Goal: Task Accomplishment & Management: Complete application form

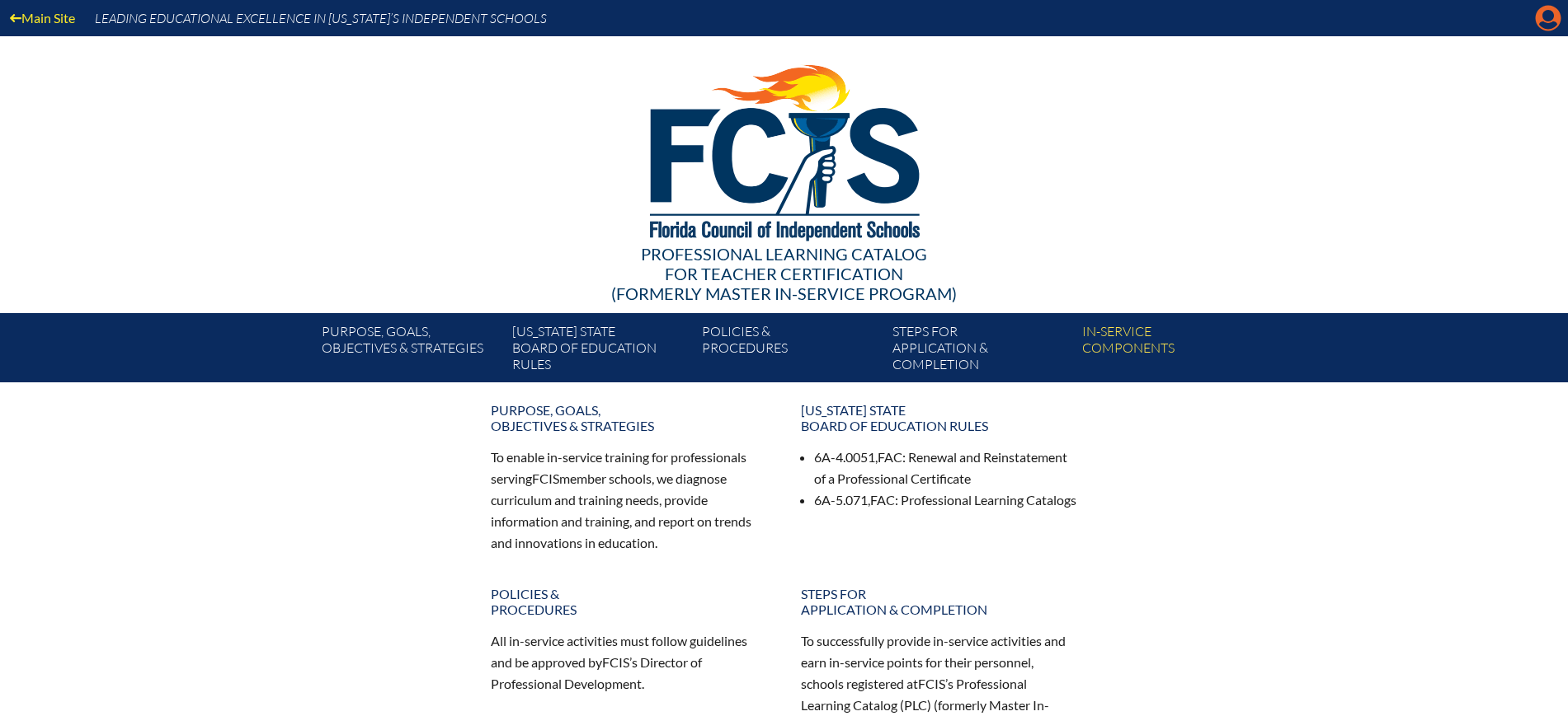
click at [1539, 15] on icon at bounding box center [1549, 18] width 26 height 26
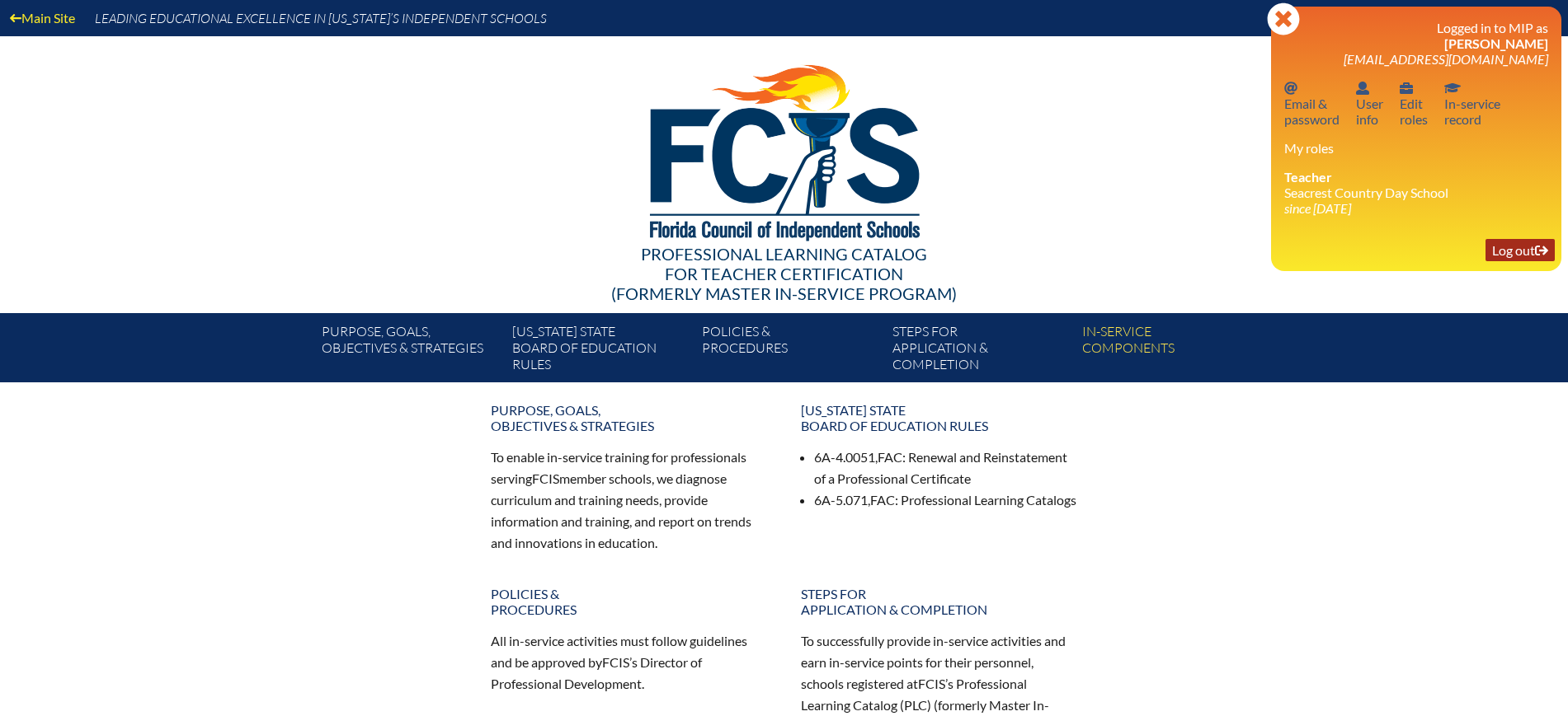
click at [1512, 246] on link "Log out Log out" at bounding box center [1519, 250] width 69 height 22
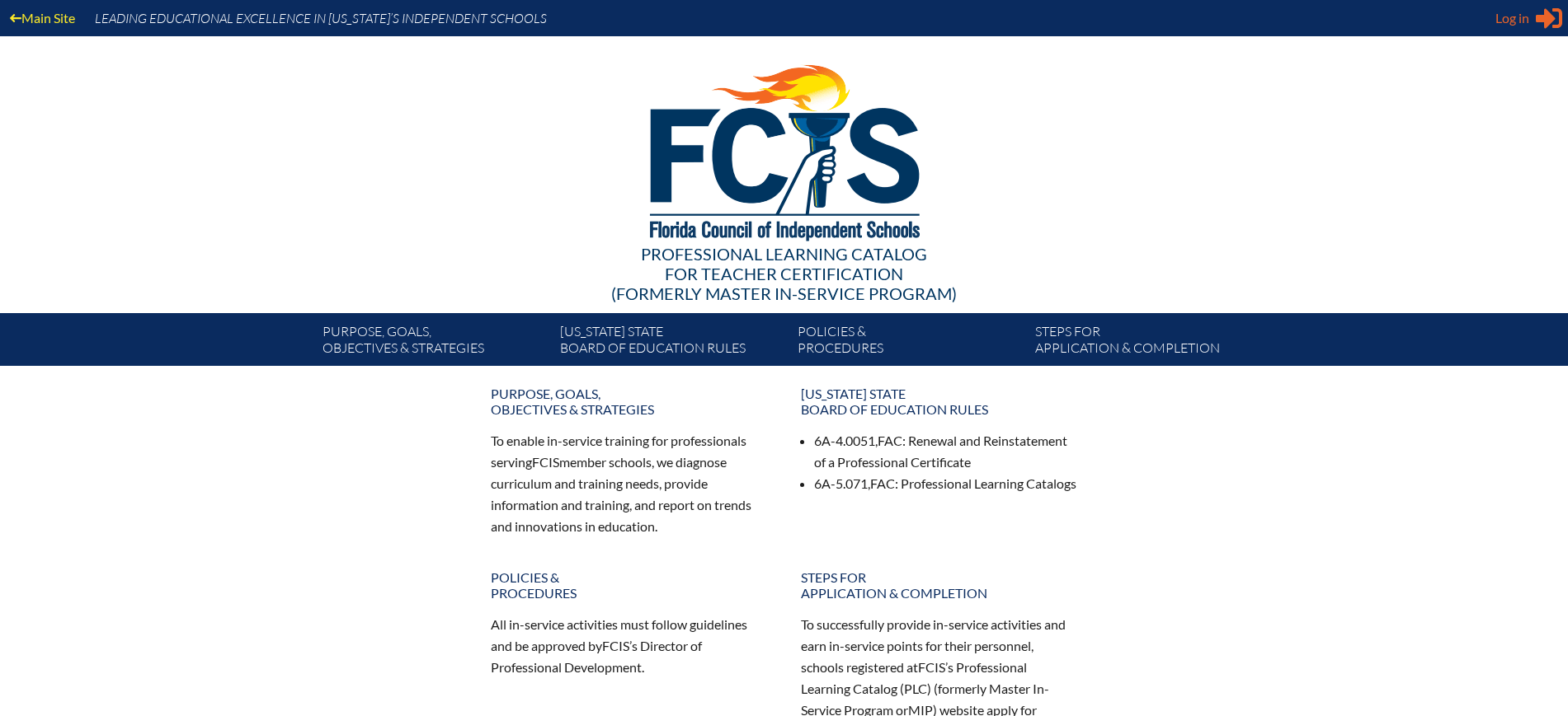
type input "[EMAIL_ADDRESS][DOMAIN_NAME]"
click at [1499, 28] on div "Log in Close Sign in or register" at bounding box center [1528, 17] width 67 height 27
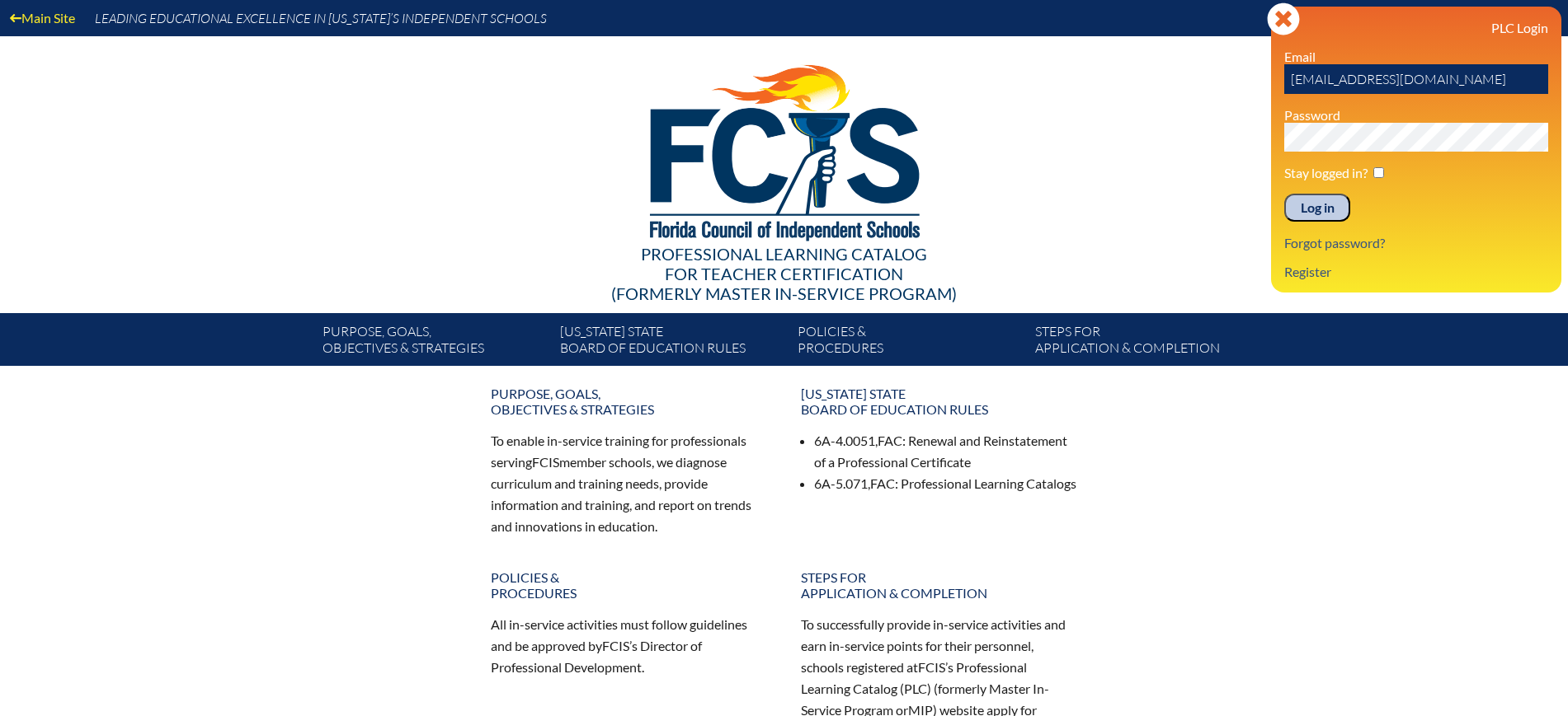
click at [1315, 203] on input "Log in" at bounding box center [1317, 208] width 66 height 28
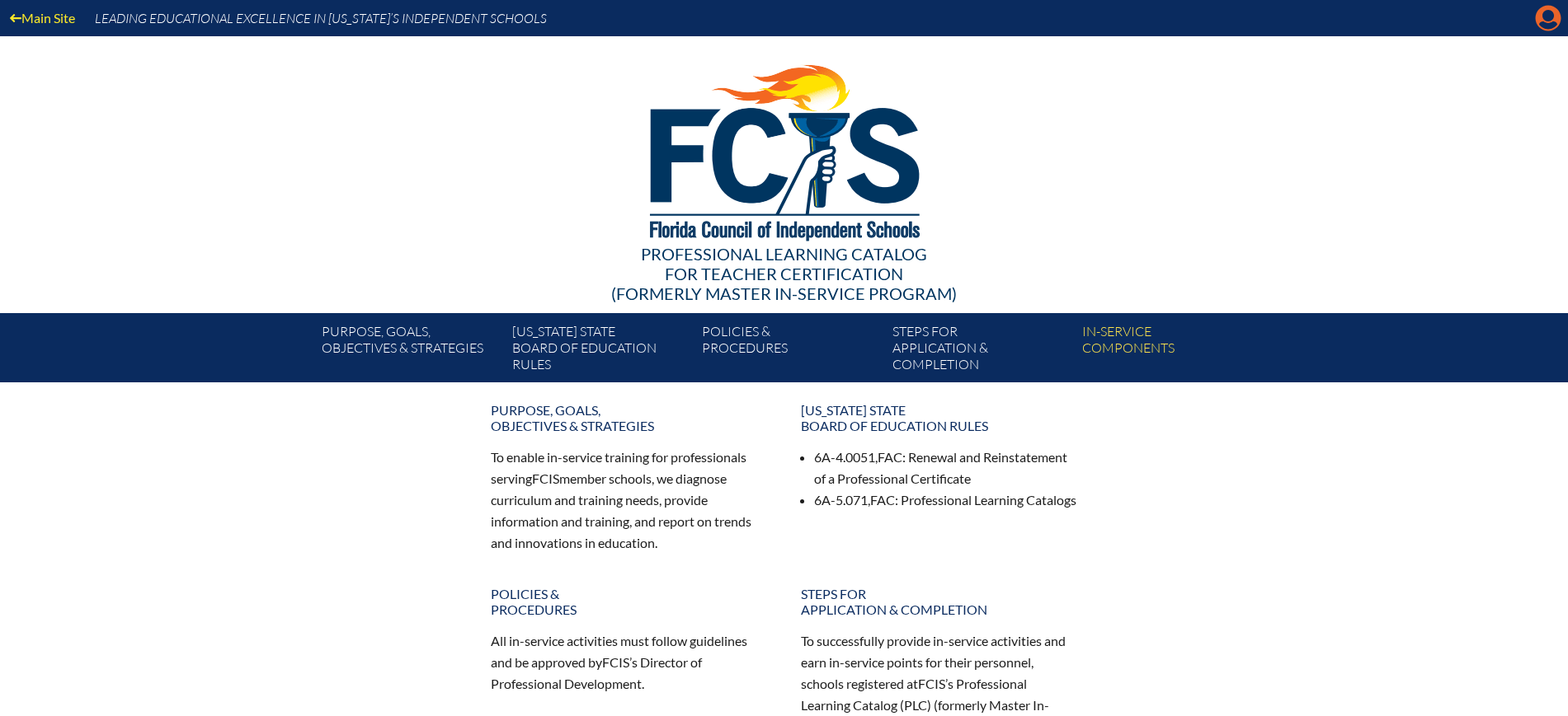
click at [1538, 19] on icon at bounding box center [1549, 18] width 26 height 26
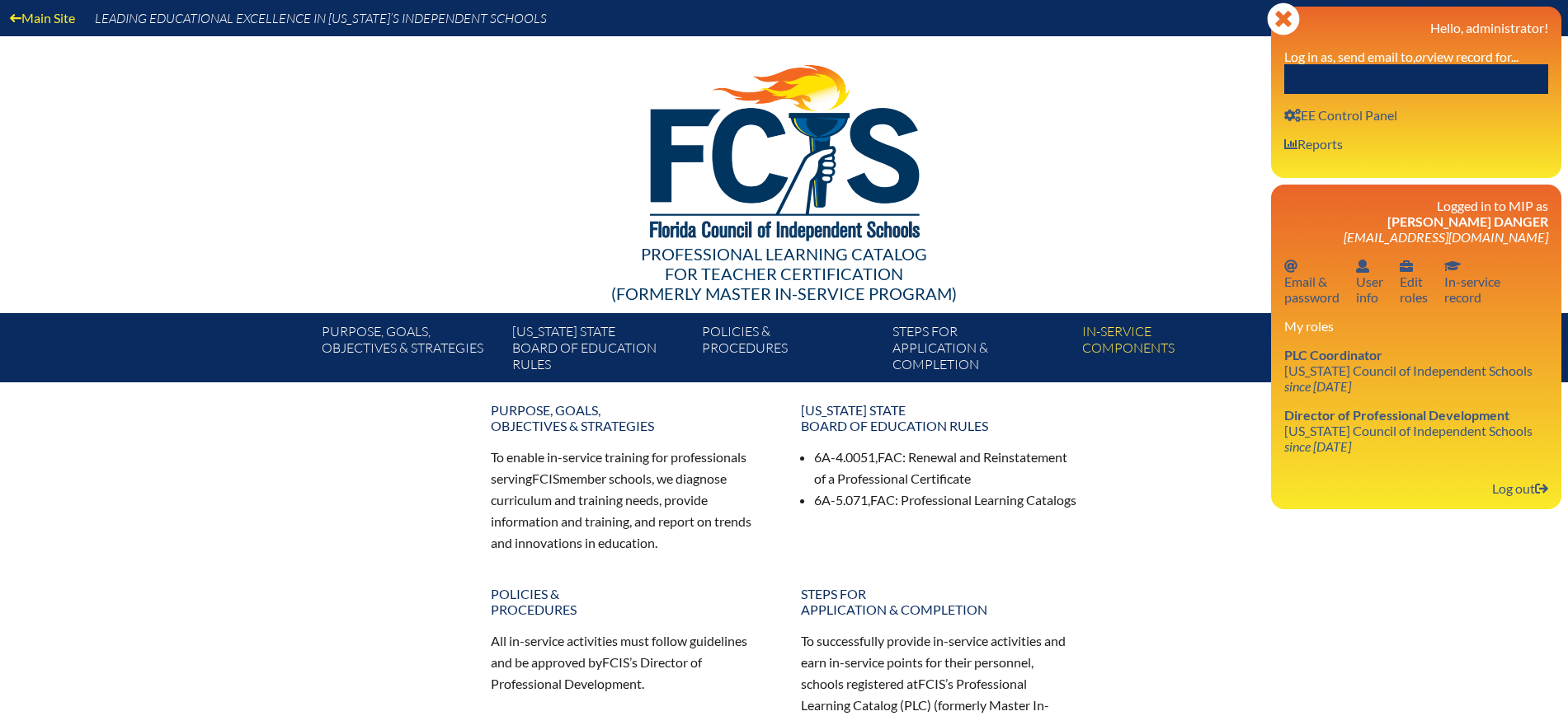
click at [1463, 74] on input "text" at bounding box center [1415, 79] width 264 height 29
paste input "April Kellogg"
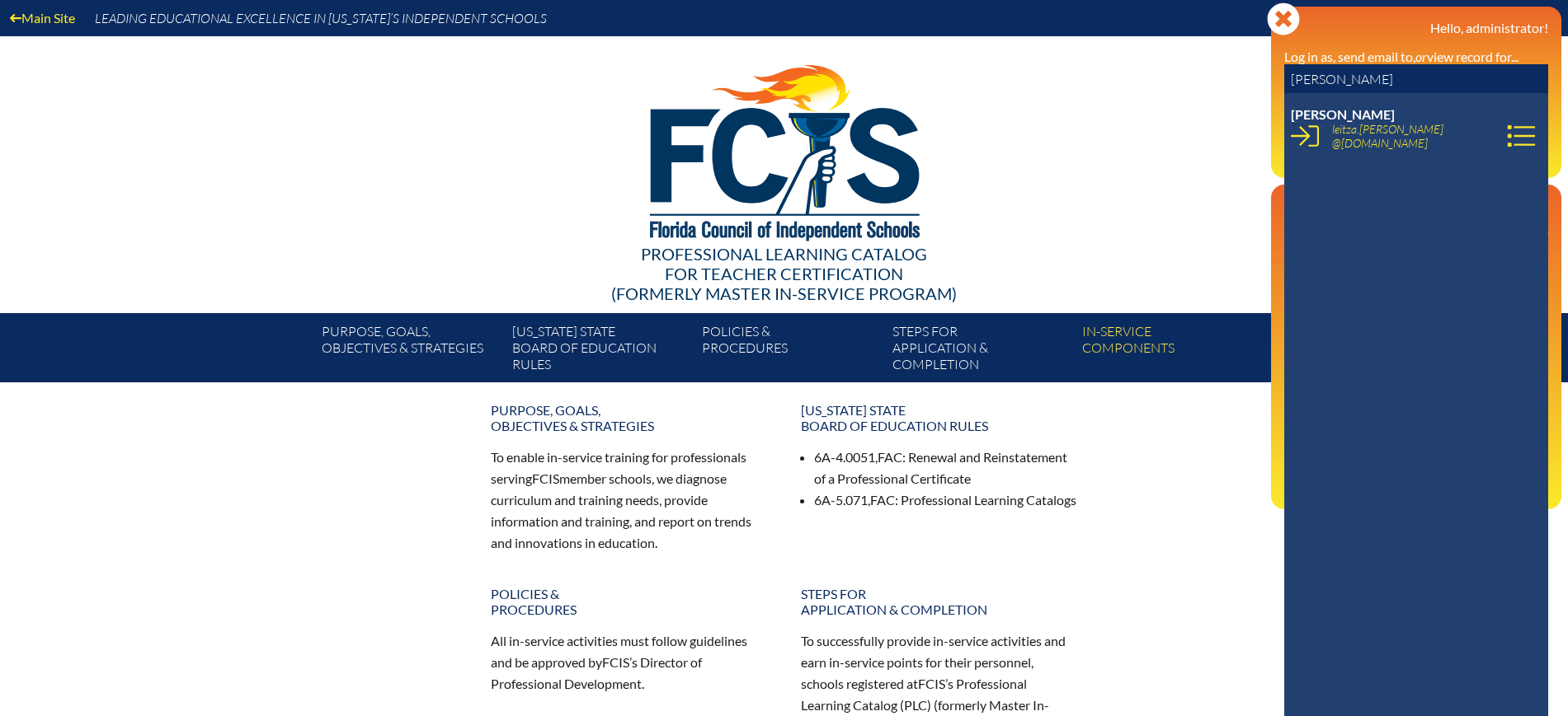
drag, startPoint x: 1325, startPoint y: 83, endPoint x: 1257, endPoint y: 80, distance: 68.1
click at [1257, 80] on div "Main Site Leading Educational Excellence in Florida’s Independent Schools Profe…" at bounding box center [784, 191] width 1568 height 382
type input "kellogg"
click at [1241, 93] on div at bounding box center [784, 149] width 950 height 227
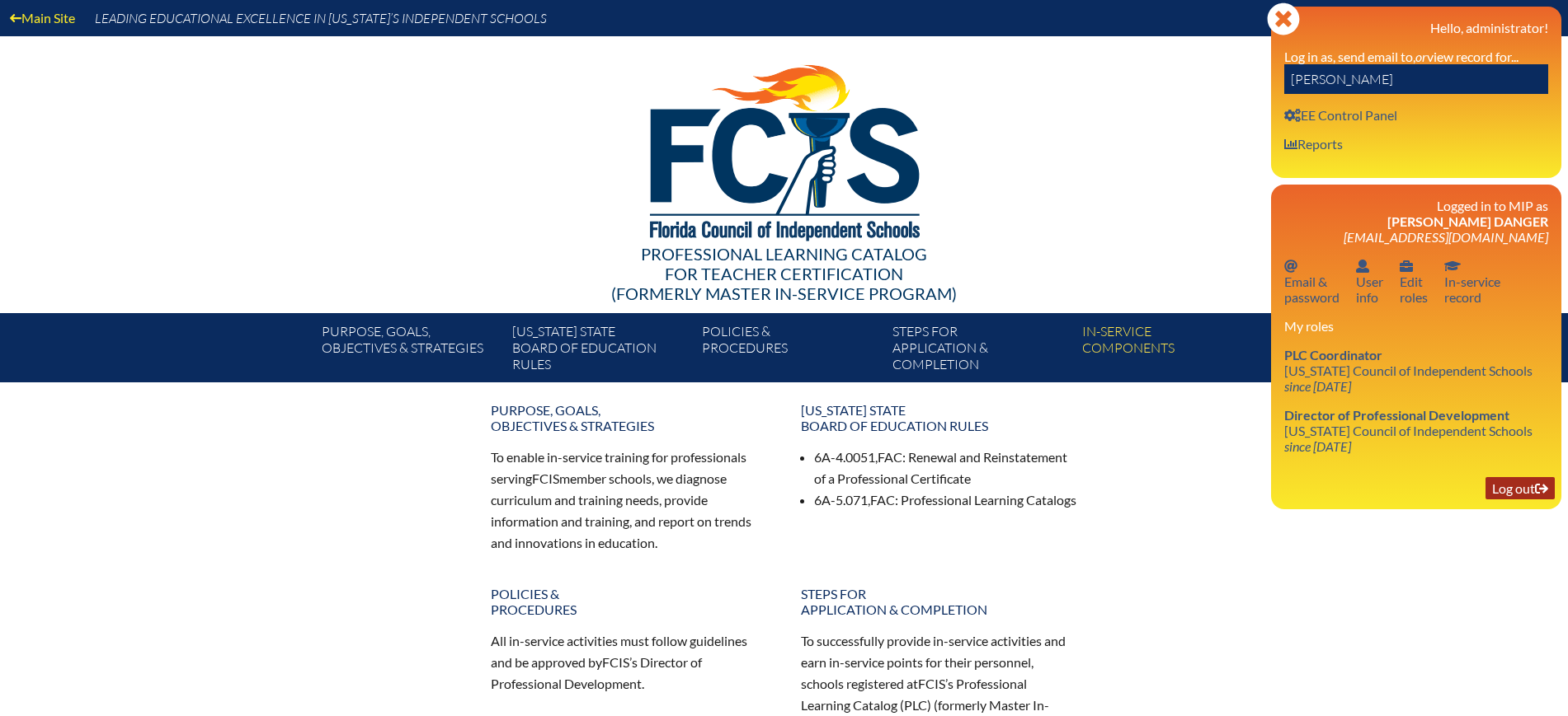
click at [1533, 491] on link "Log out Log out" at bounding box center [1519, 488] width 69 height 22
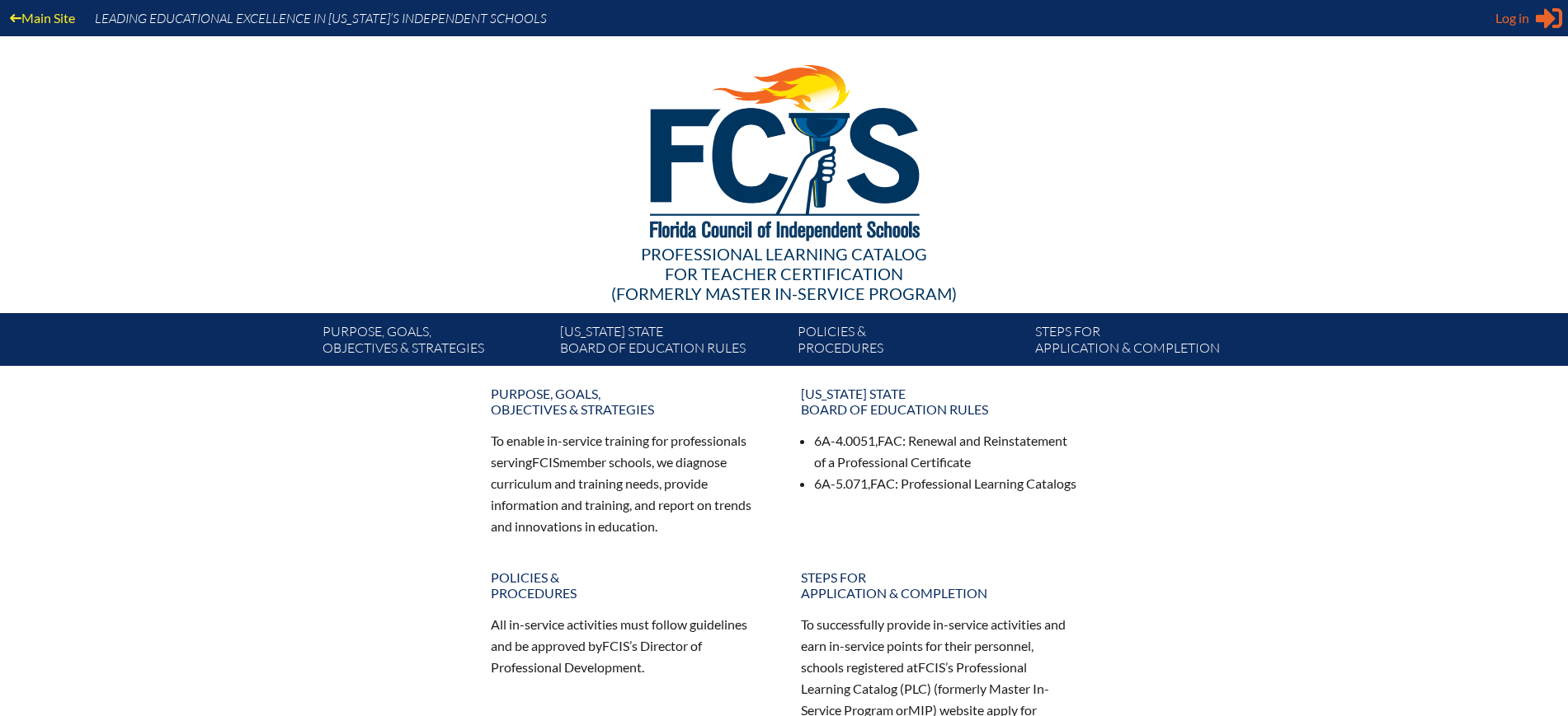
type input "kdanger@fcis.org"
click at [1509, 25] on span "Log in" at bounding box center [1512, 18] width 34 height 20
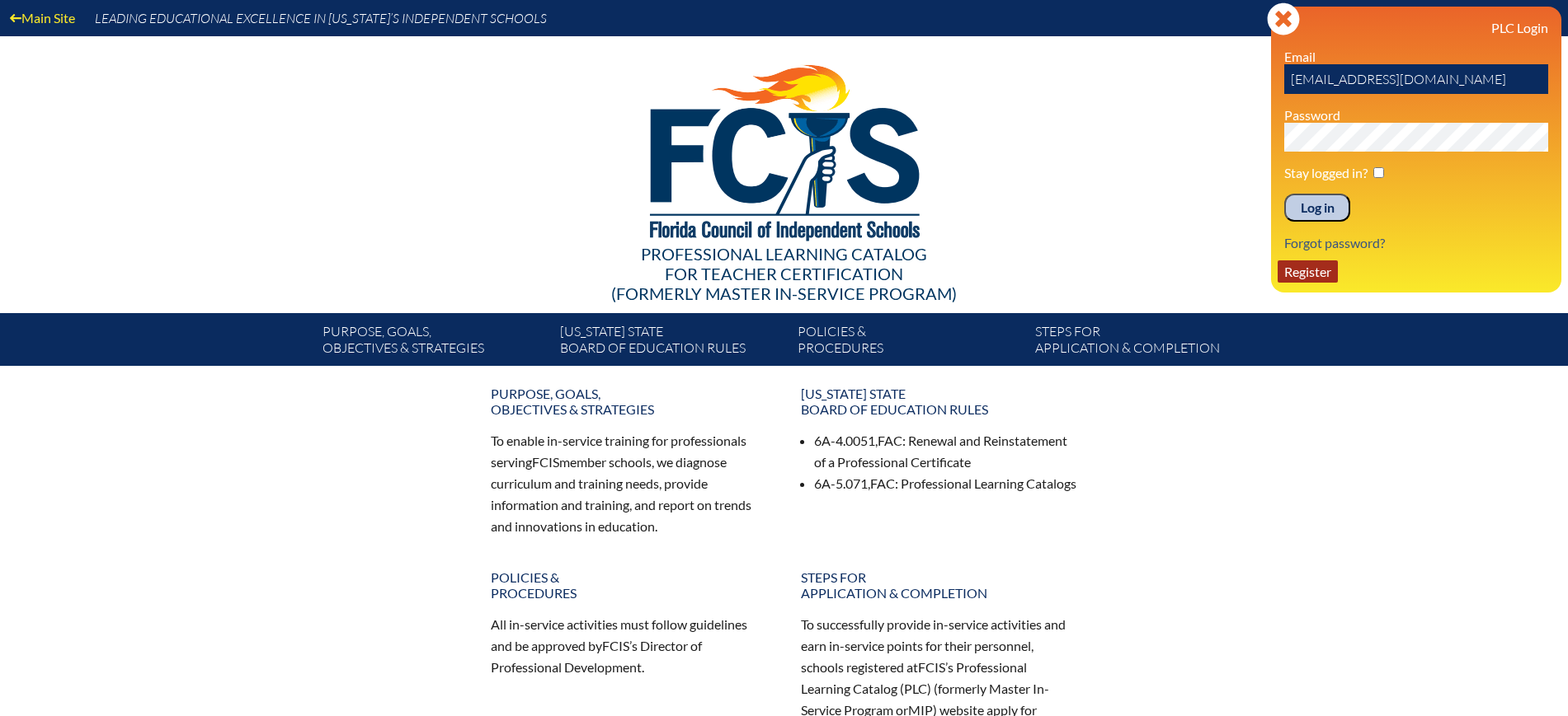
click at [1299, 278] on link "Register" at bounding box center [1307, 271] width 60 height 22
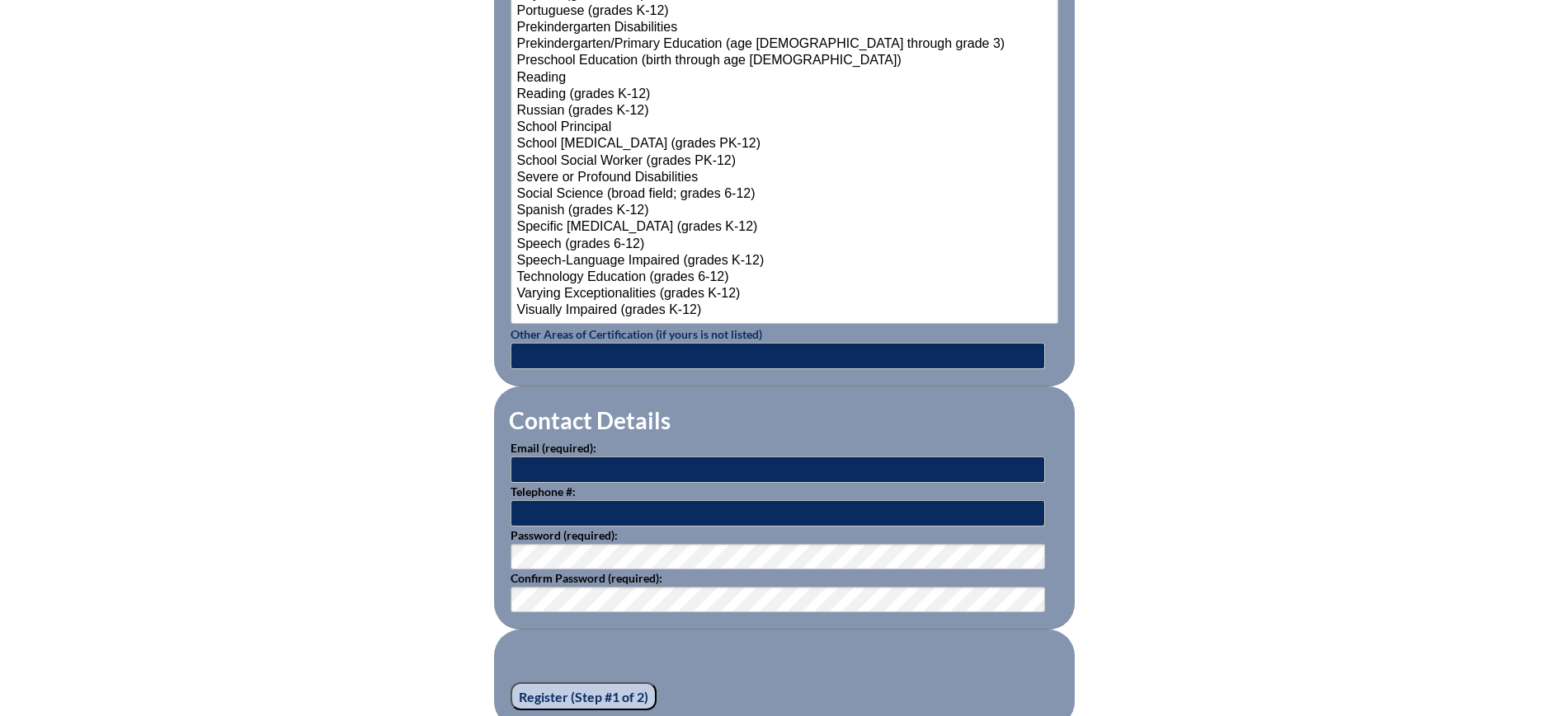
scroll to position [2061, 0]
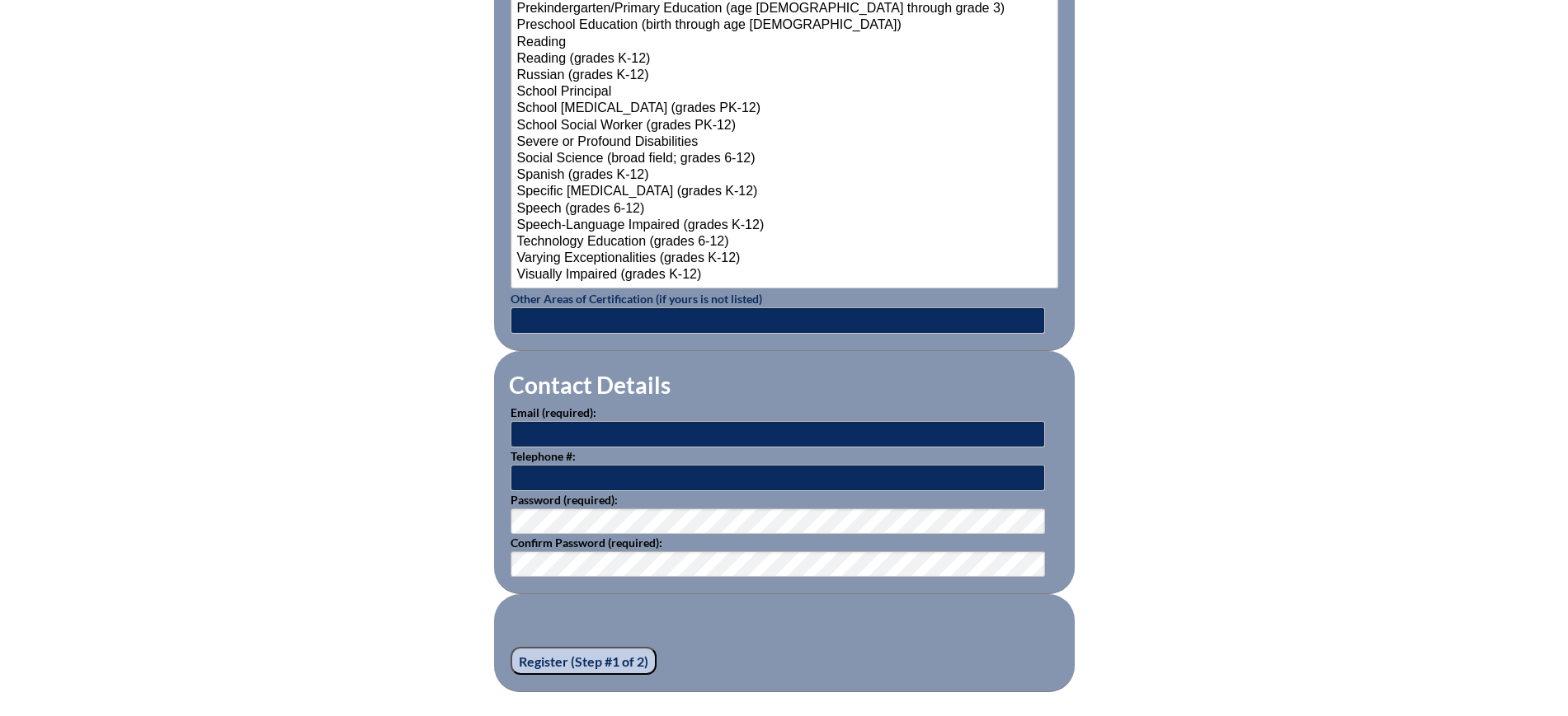
type input "[EMAIL_ADDRESS][DOMAIN_NAME]"
click at [555, 465] on input "text" at bounding box center [777, 478] width 534 height 27
drag, startPoint x: 619, startPoint y: 426, endPoint x: 452, endPoint y: 421, distance: 167.1
paste input "April Kellog"
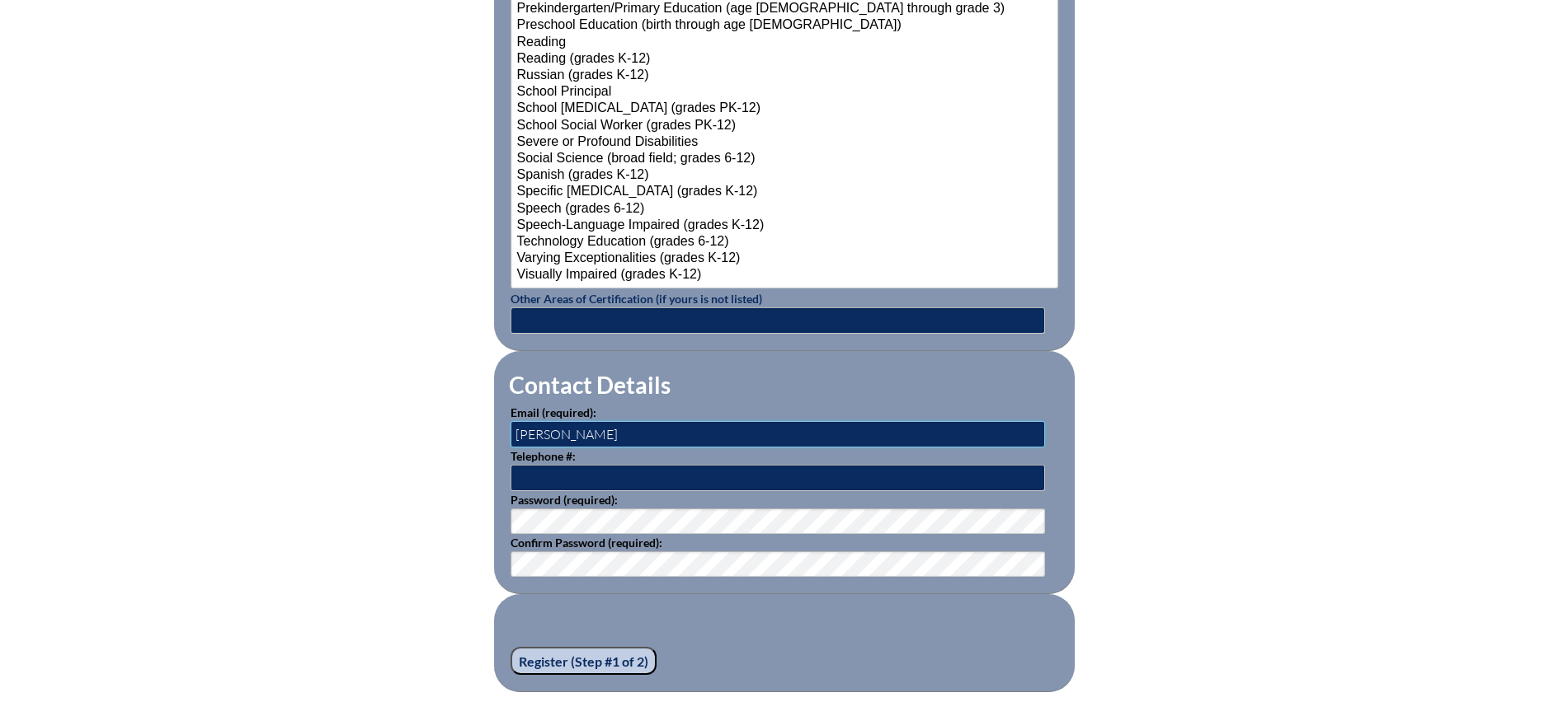
type input "April Kellogg"
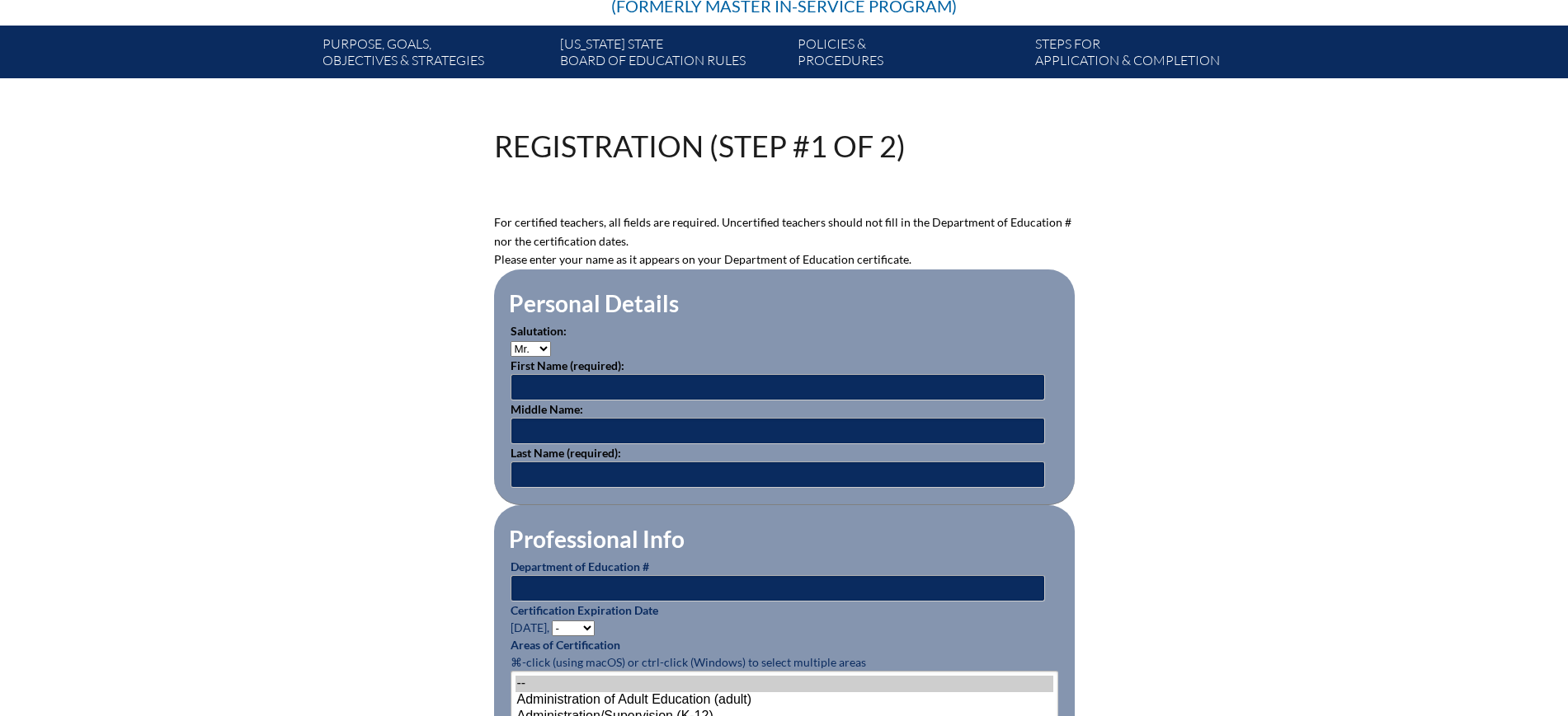
scroll to position [103, 0]
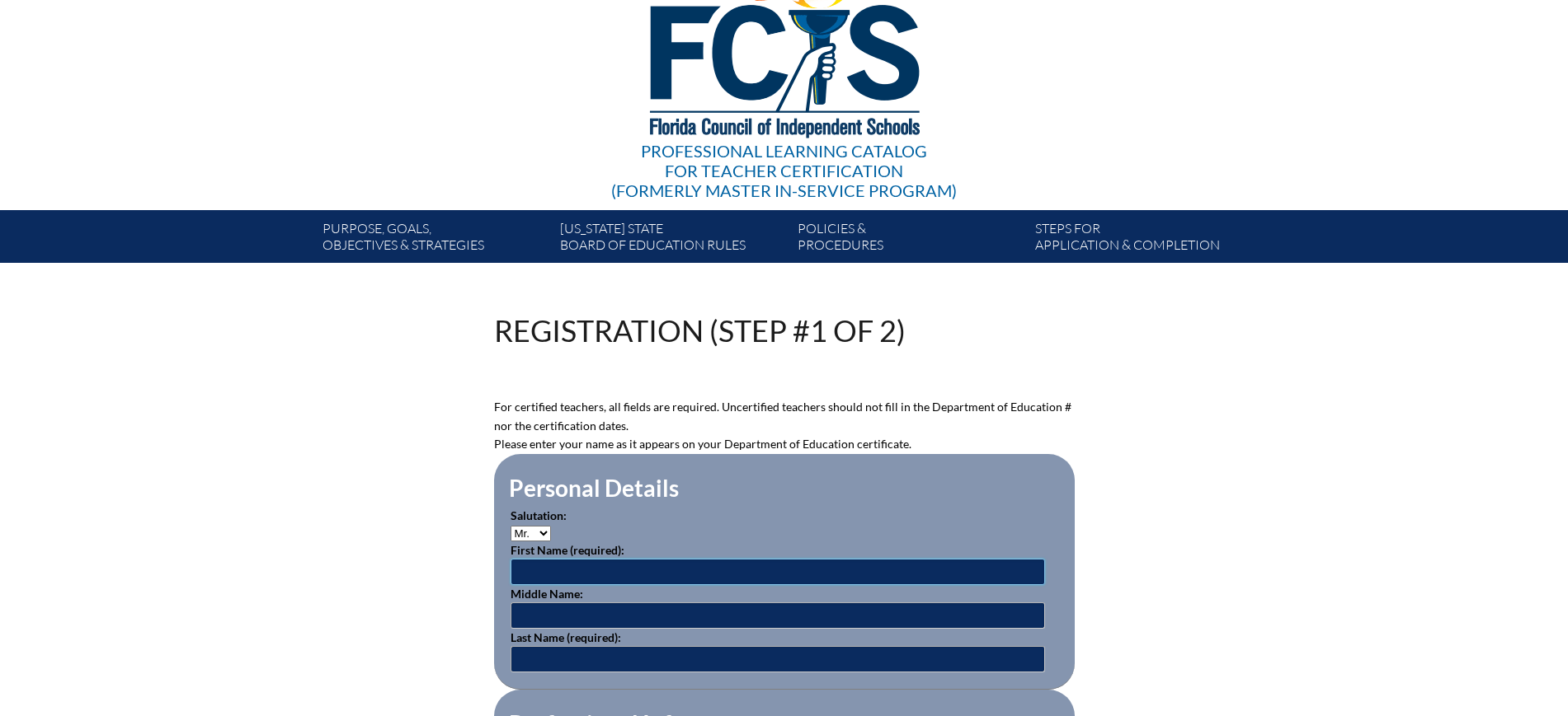
click at [563, 576] on input "text" at bounding box center [777, 572] width 534 height 27
paste input "April Kellogg"
drag, startPoint x: 591, startPoint y: 562, endPoint x: 545, endPoint y: 563, distance: 46.0
click at [545, 563] on input "April Kellogg" at bounding box center [777, 572] width 534 height 27
type input "April"
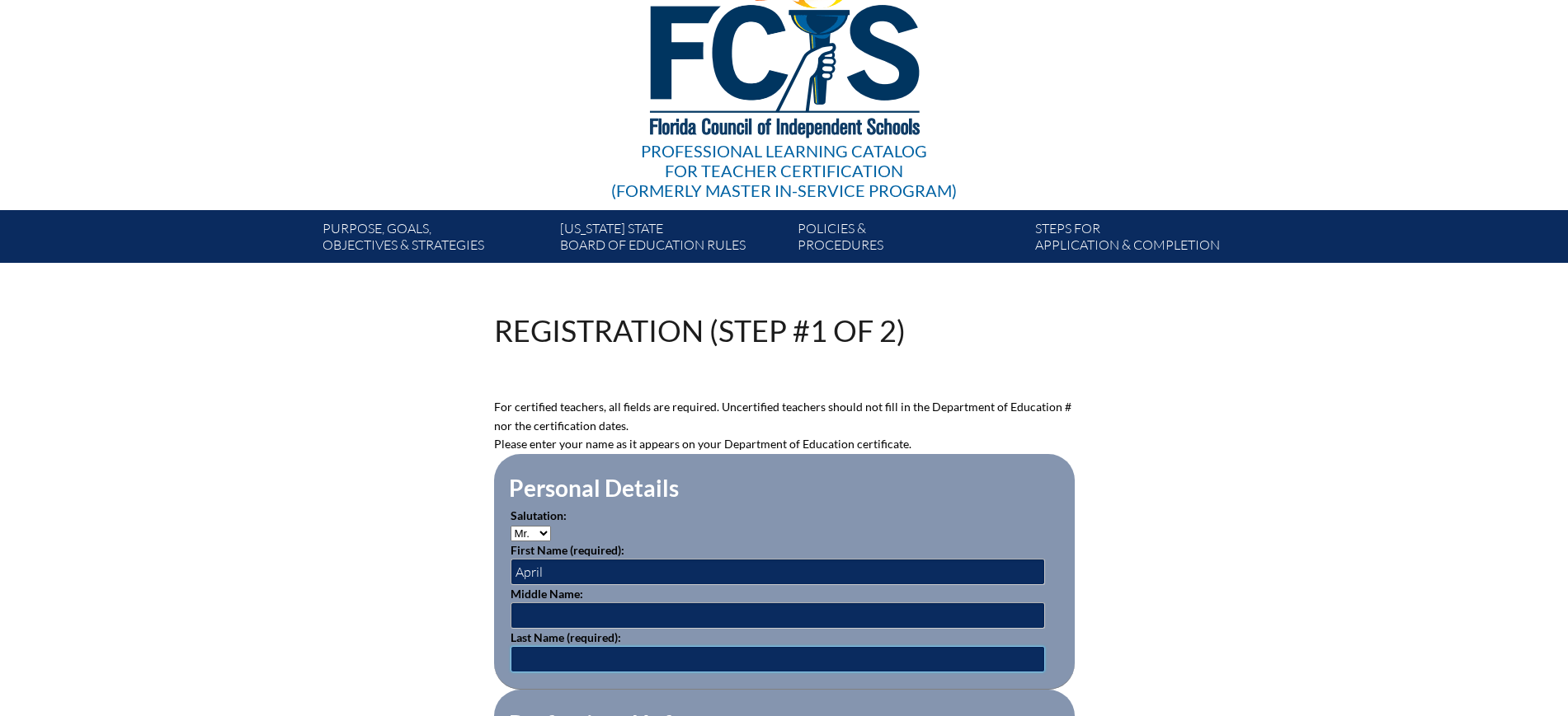
paste input "[PERSON_NAME]"
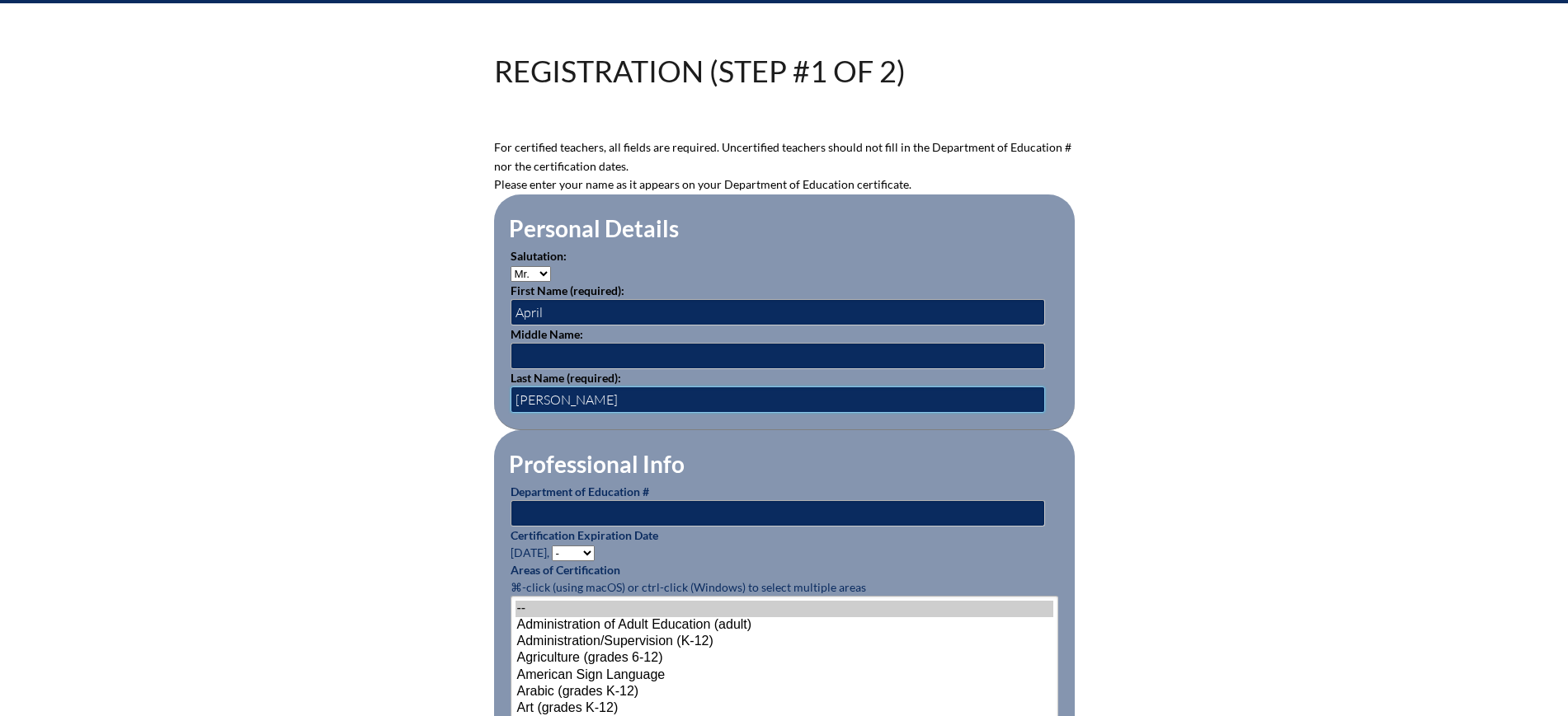
scroll to position [515, 0]
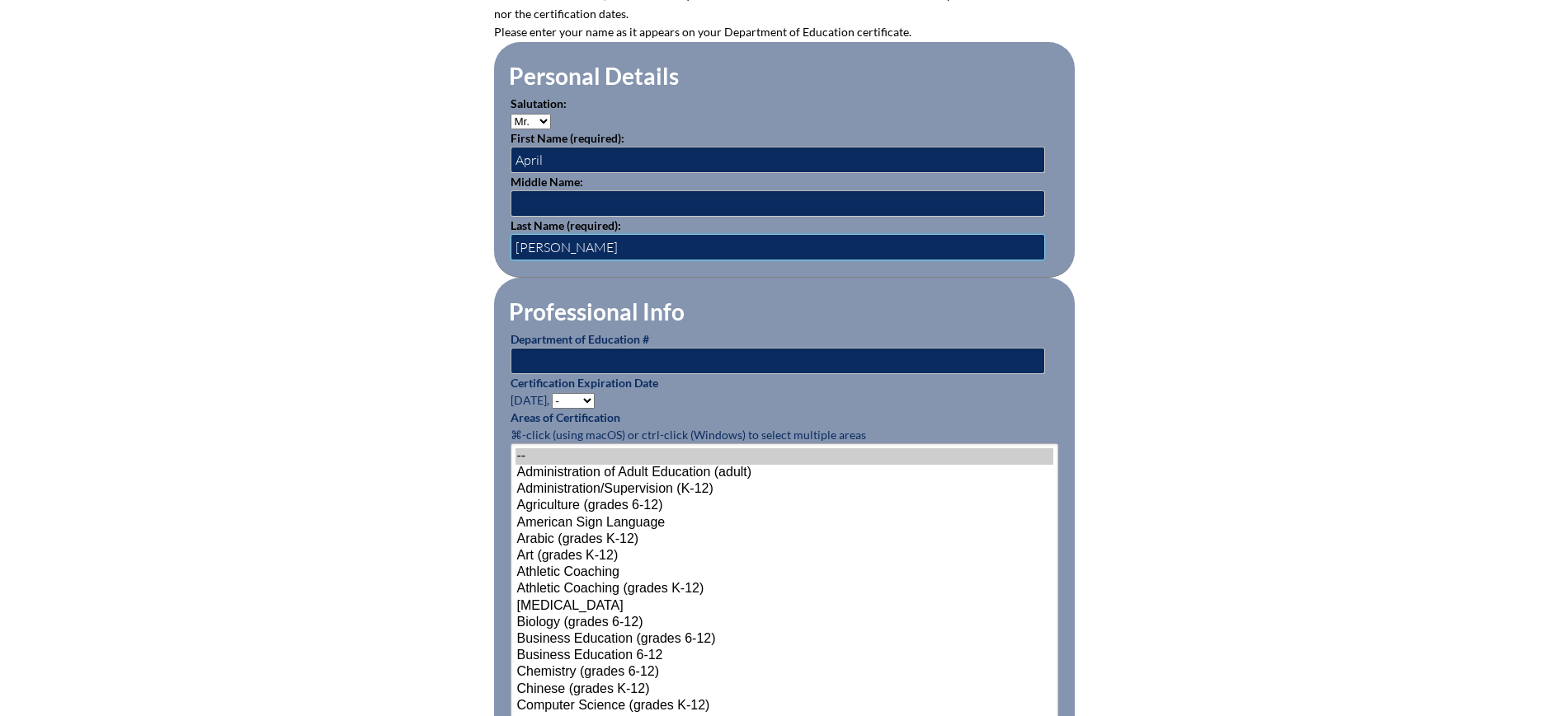
type input "[PERSON_NAME]"
click at [551, 350] on input "text" at bounding box center [777, 360] width 534 height 27
paste input "1315752"
type input "1315752"
click at [565, 393] on select "- 2031 2030 2029 2028 2027 2026 2025 2024 2023 2022 2021 2020 2019 2018 2017 20…" at bounding box center [573, 401] width 43 height 16
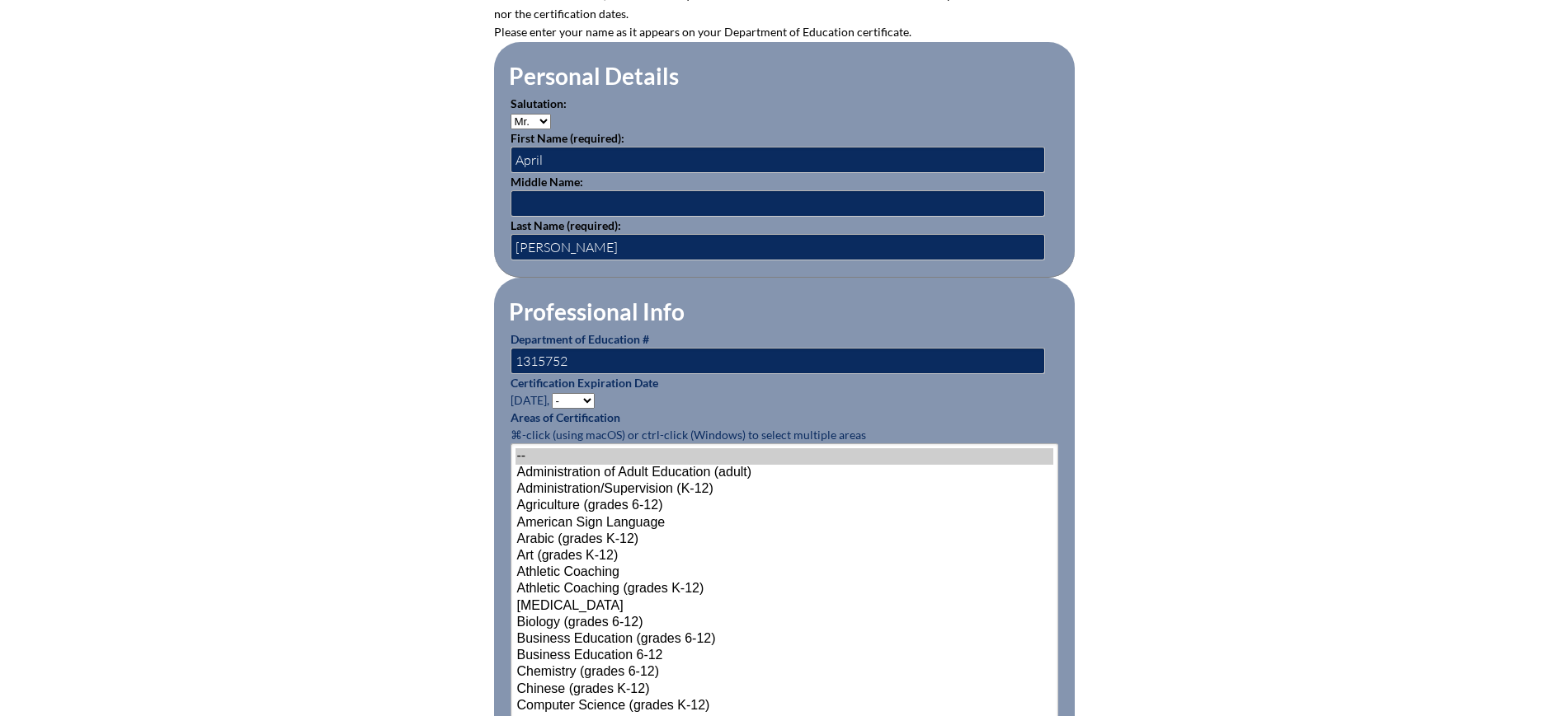
select select "2027"
click at [555, 393] on select "- 2031 2030 2029 2028 2027 2026 2025 2024 2023 2022 2021 2020 2019 2018 2017 20…" at bounding box center [573, 401] width 43 height 16
drag, startPoint x: 431, startPoint y: 159, endPoint x: 423, endPoint y: 226, distance: 67.5
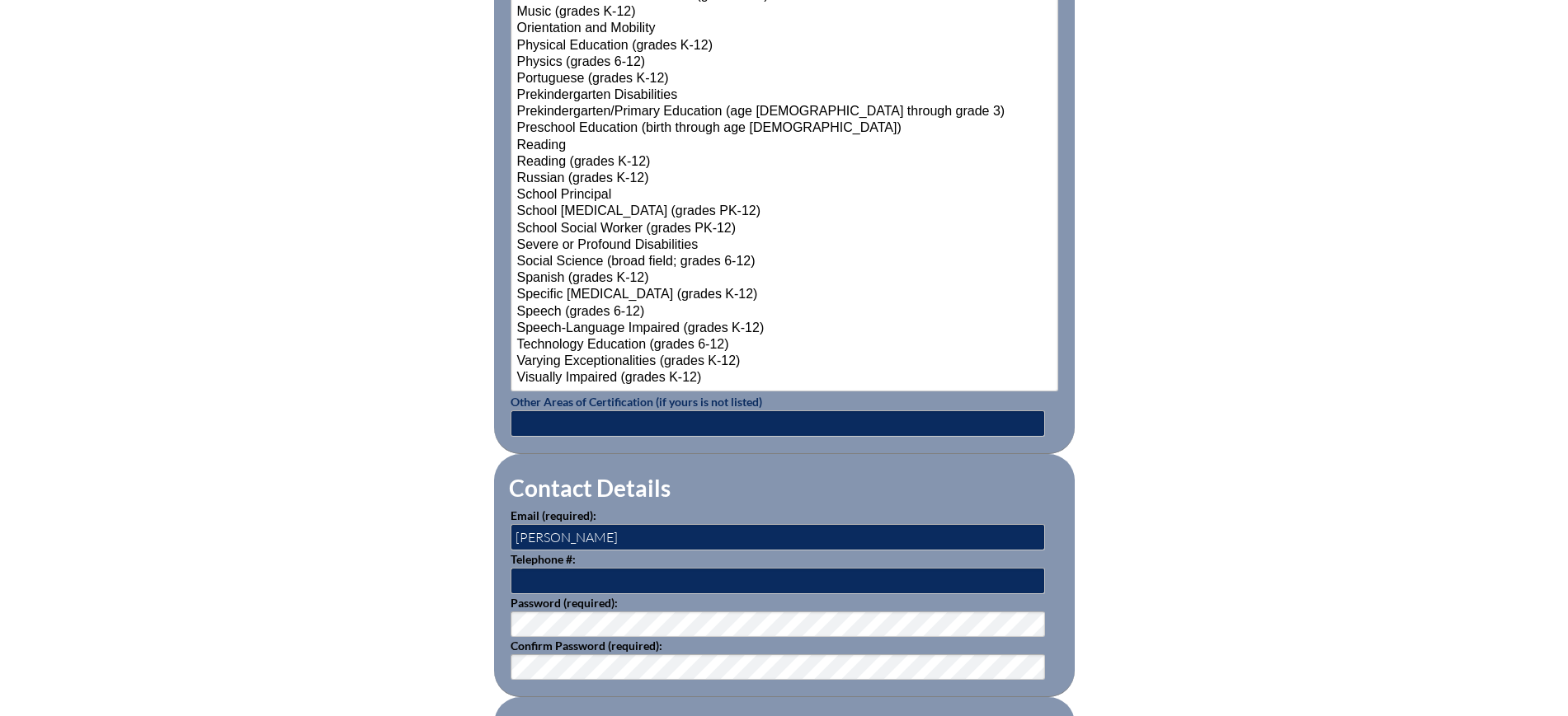
scroll to position [2308, 0]
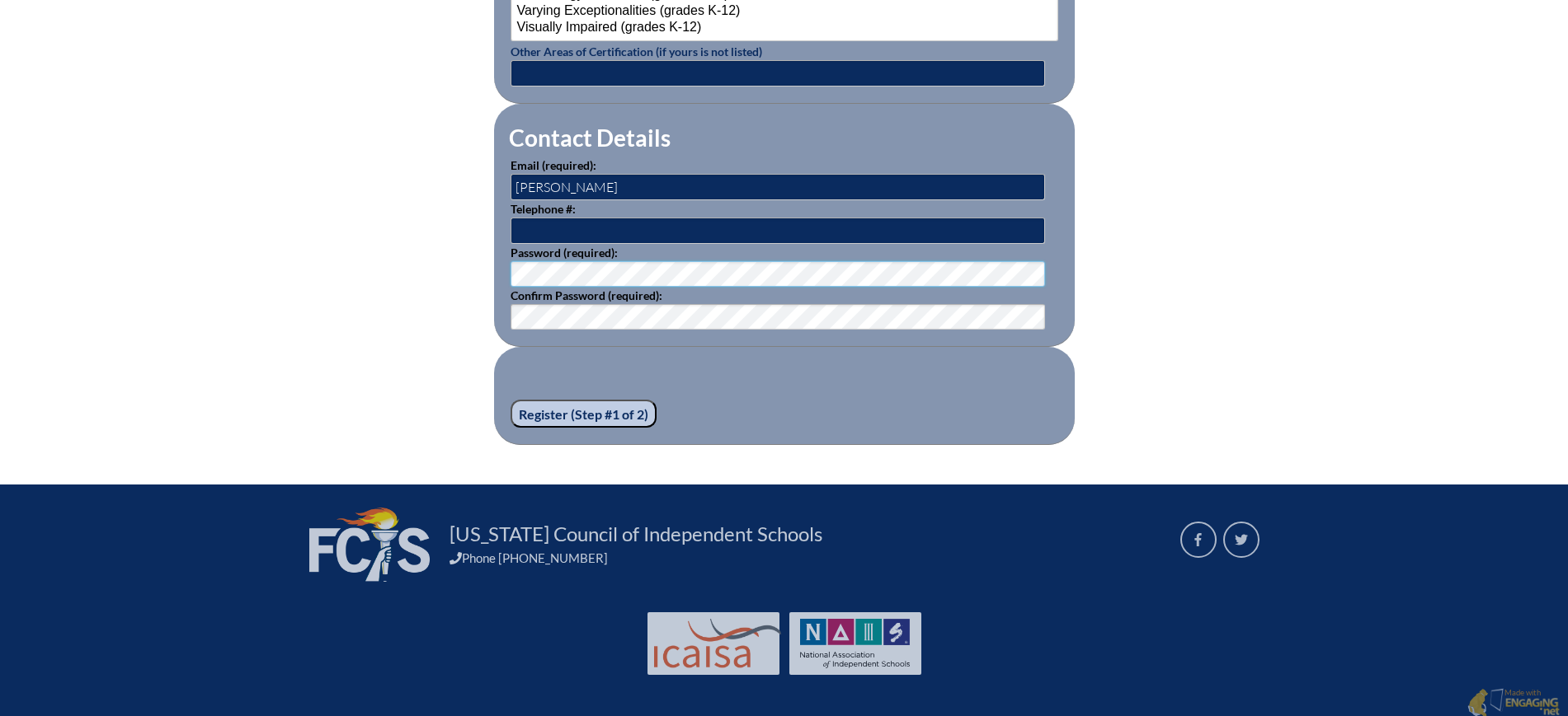
click at [607, 400] on input "Register (Step #1 of 2)" at bounding box center [583, 414] width 146 height 28
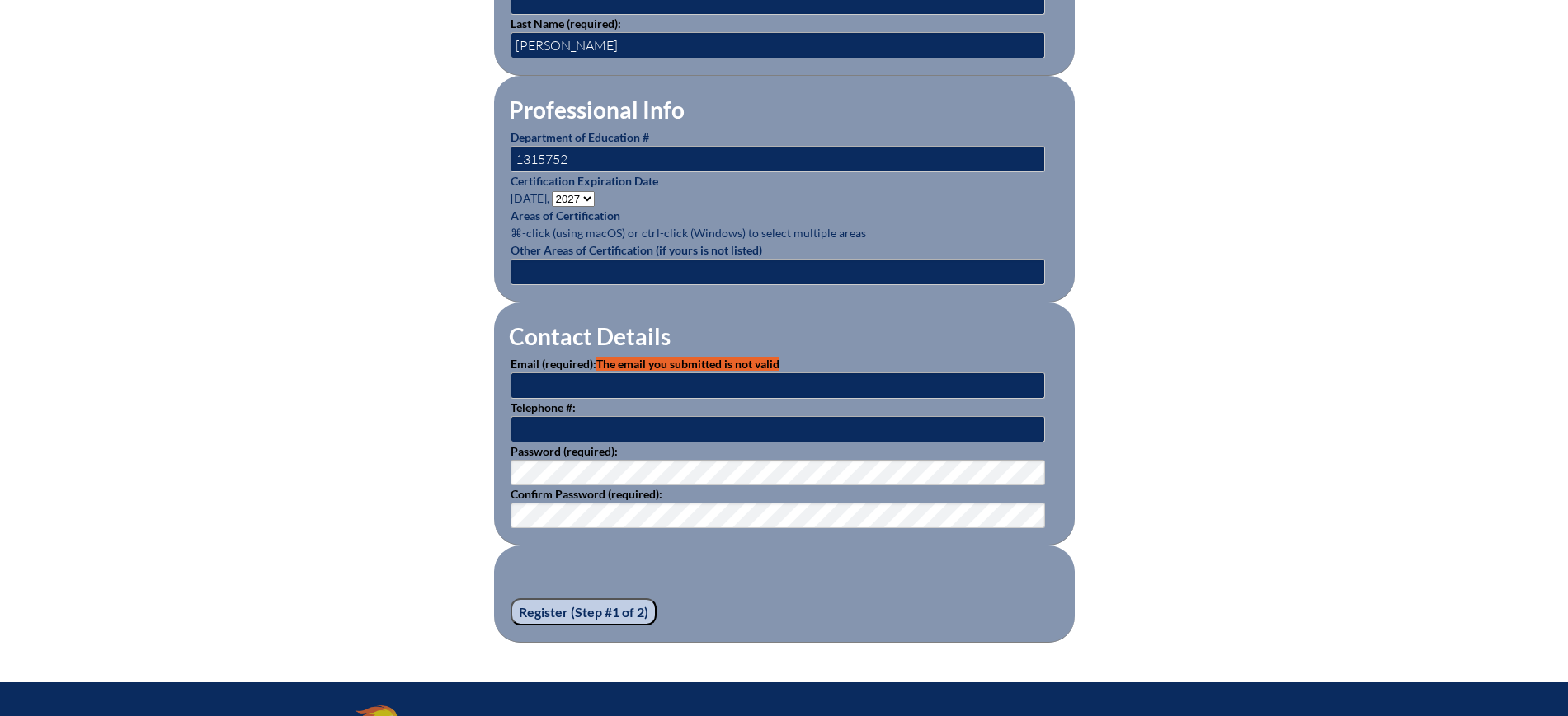
scroll to position [927, 0]
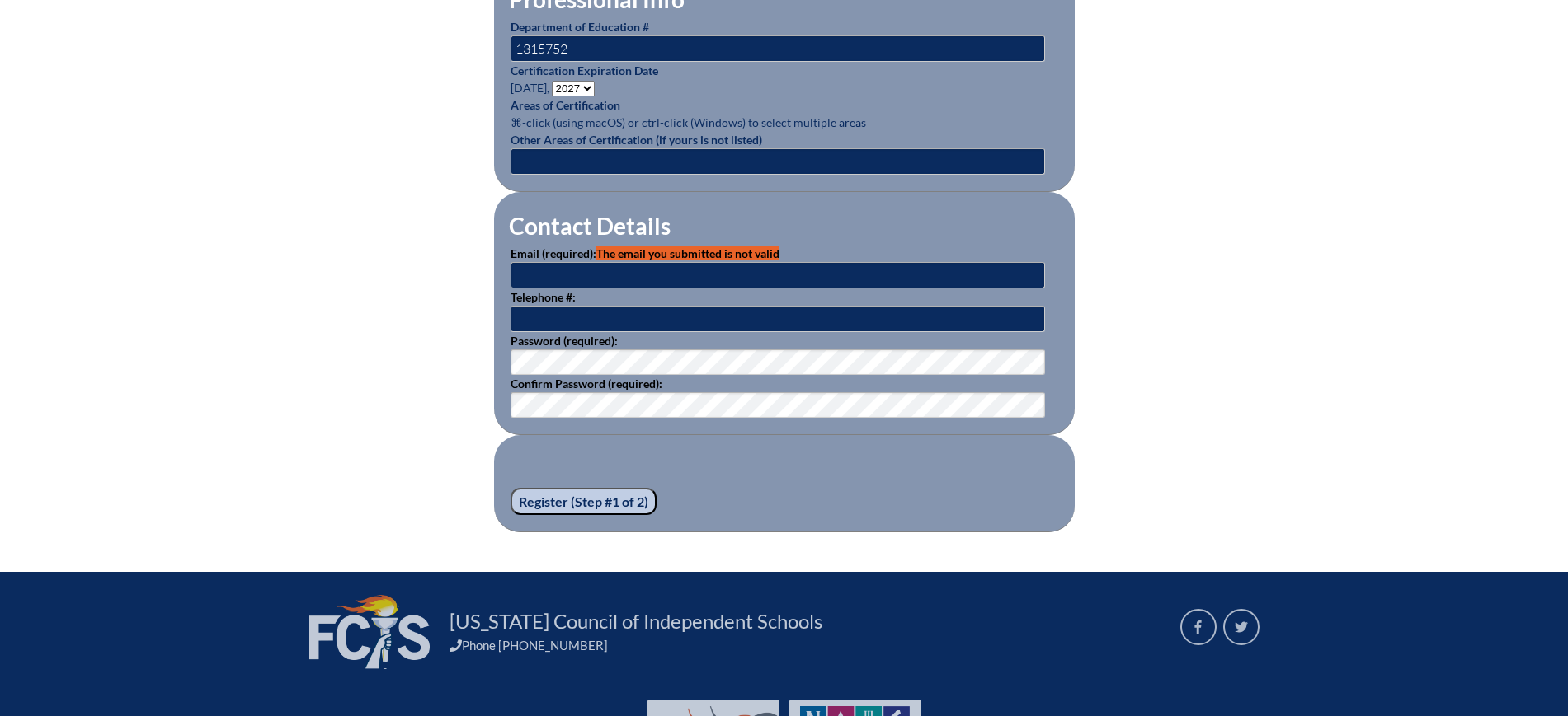
type input "[EMAIL_ADDRESS][DOMAIN_NAME]"
drag, startPoint x: 616, startPoint y: 264, endPoint x: 444, endPoint y: 269, distance: 172.1
click at [444, 269] on div "Registration (Step #1 of 2) Please see errors below: email: The email you submi…" at bounding box center [784, 12] width 927 height 1041
paste input "1315752"
type input "1315752"
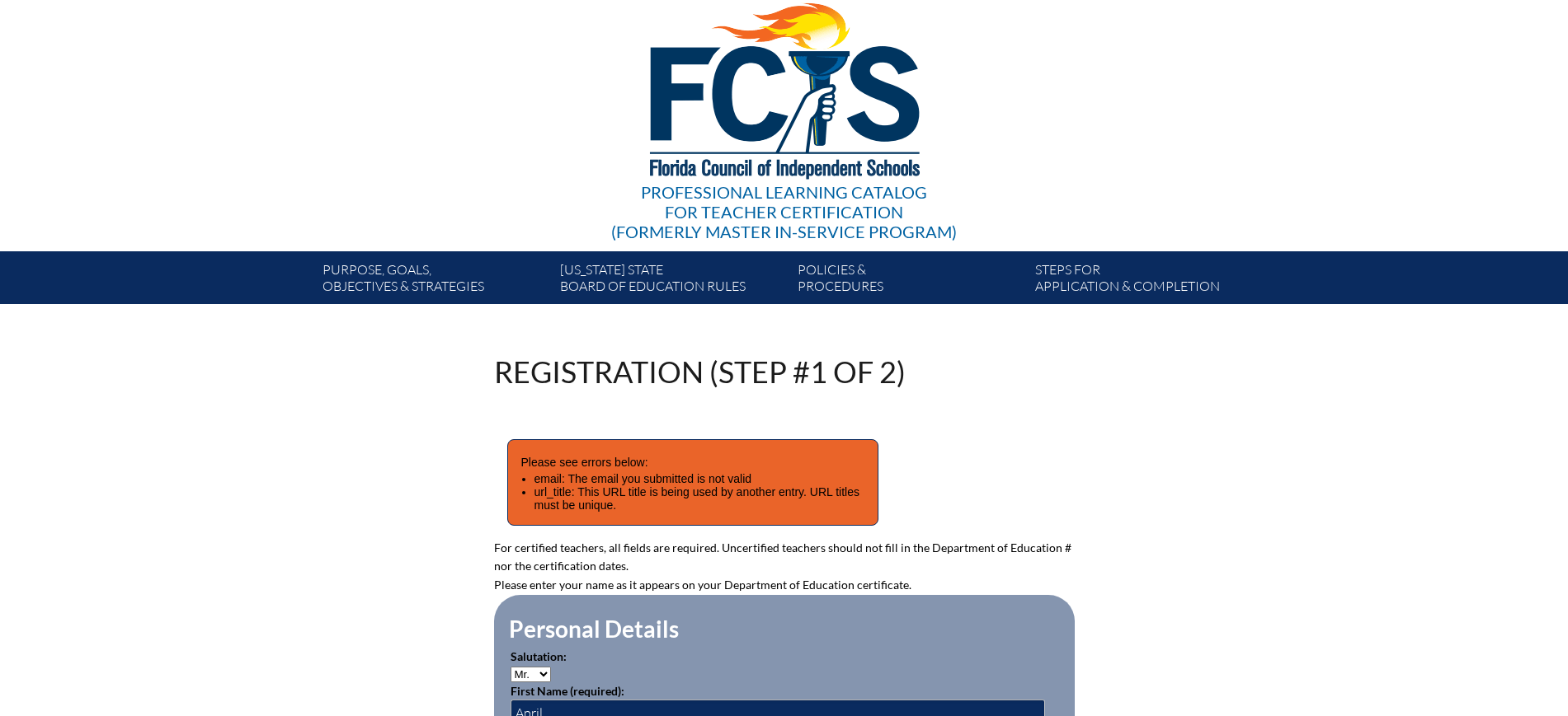
scroll to position [0, 0]
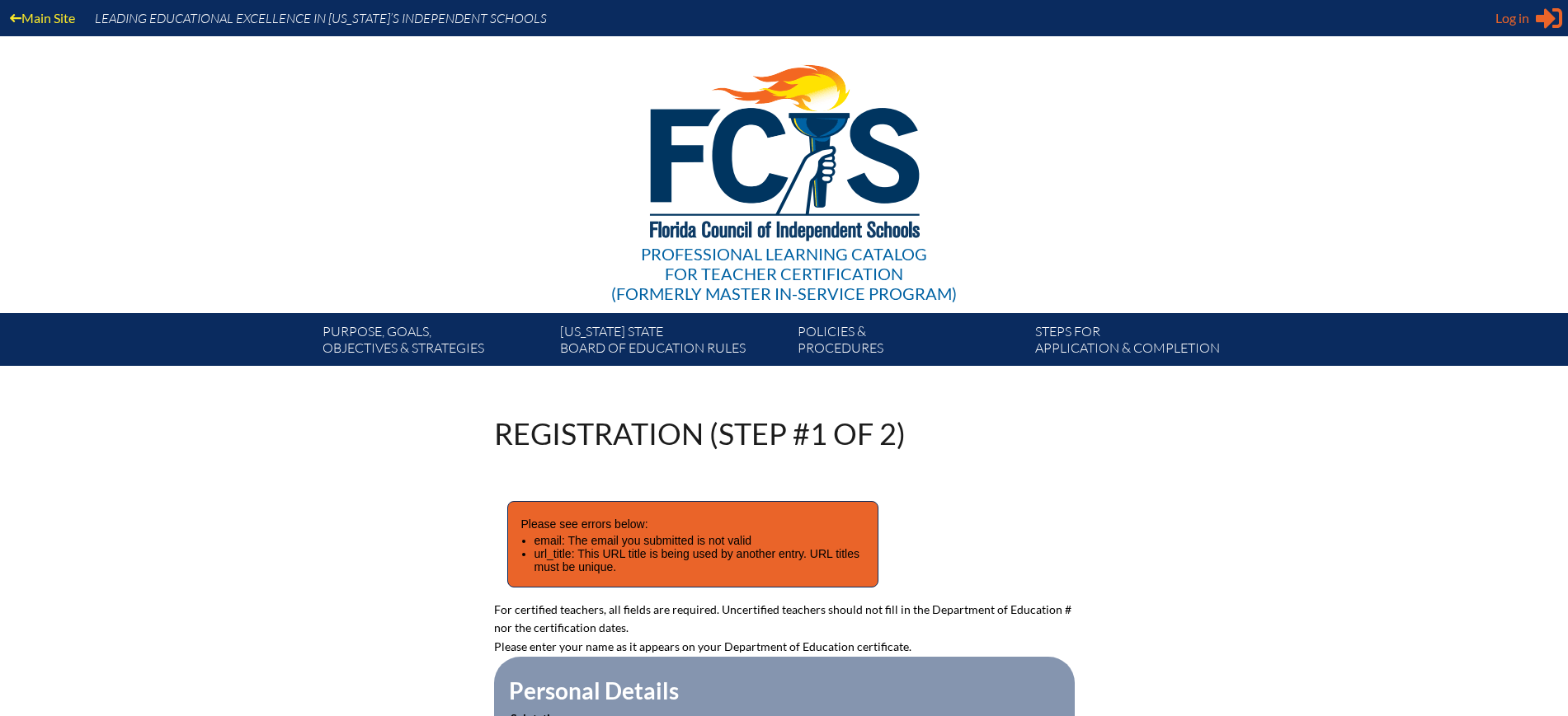
click at [1497, 11] on span "Log in" at bounding box center [1512, 18] width 34 height 20
click at [1516, 17] on span "Log in" at bounding box center [1512, 18] width 34 height 20
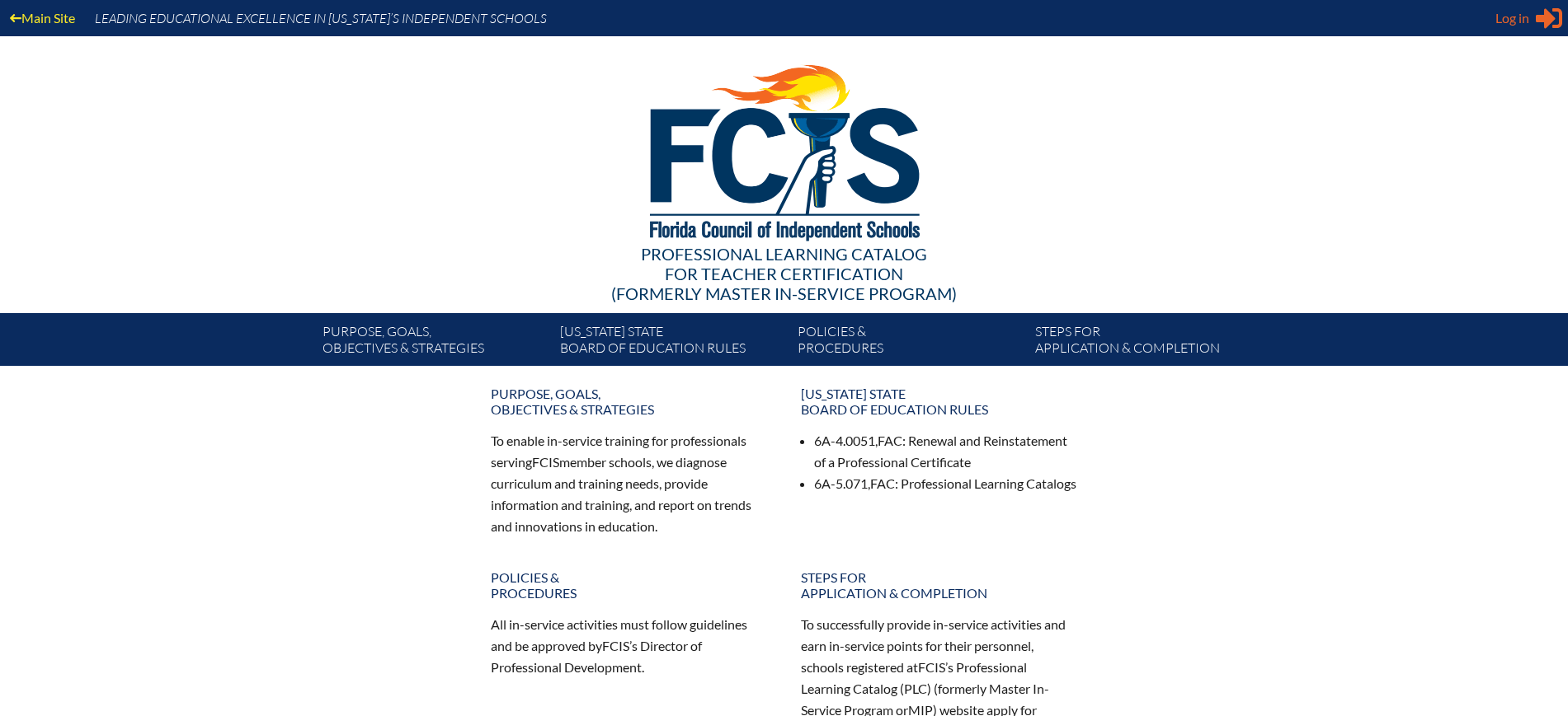
type input "[EMAIL_ADDRESS][DOMAIN_NAME]"
click at [1513, 16] on span "Log in" at bounding box center [1512, 18] width 34 height 20
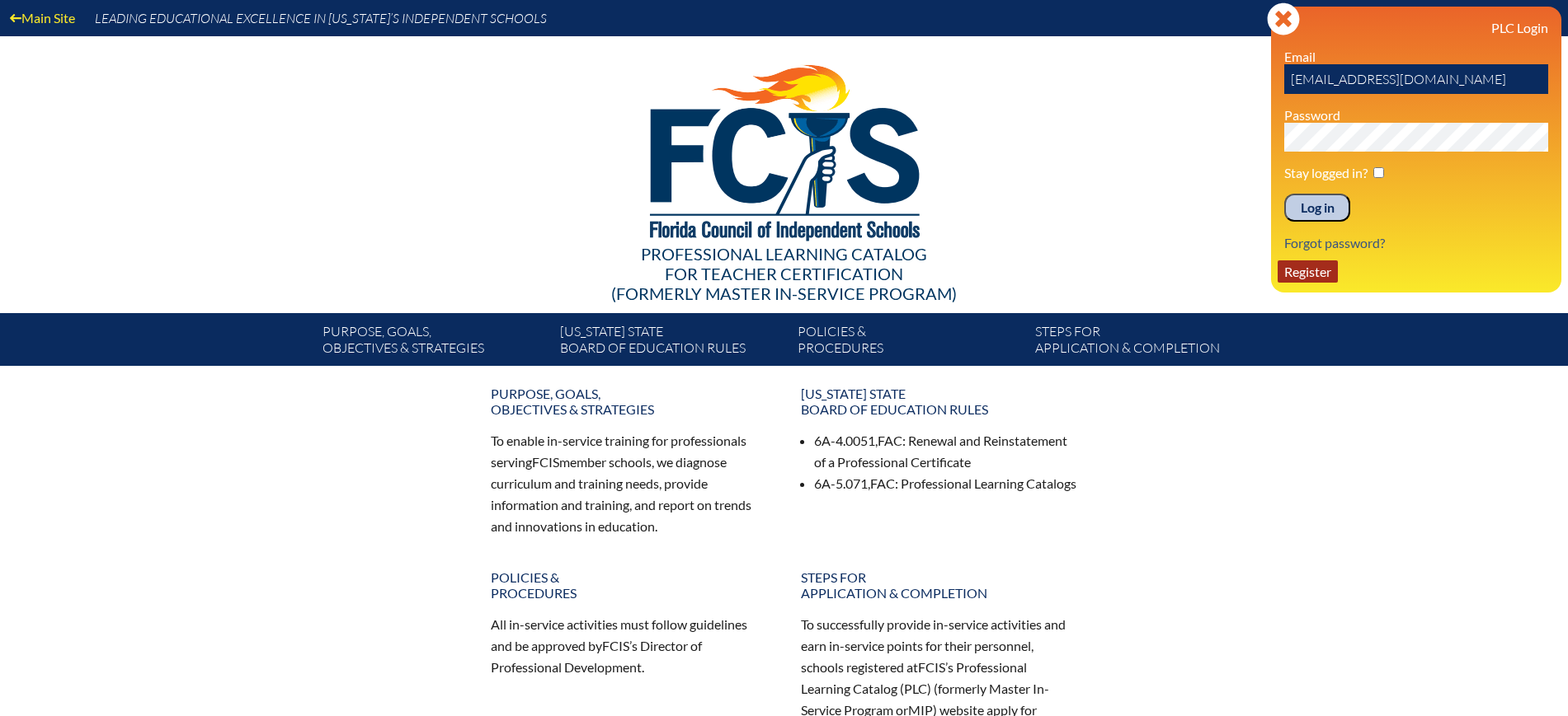
click at [1302, 267] on link "Register" at bounding box center [1307, 271] width 60 height 22
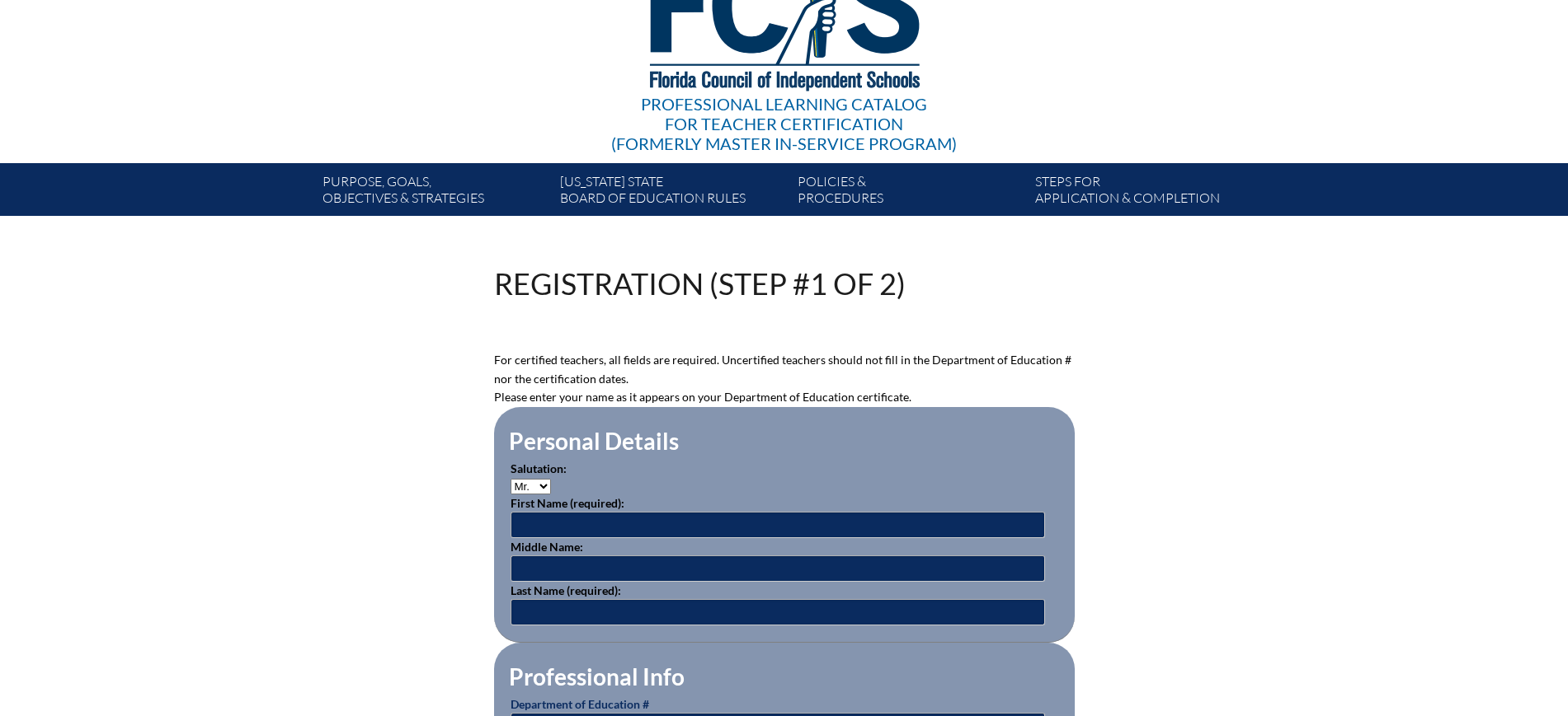
scroll to position [412, 0]
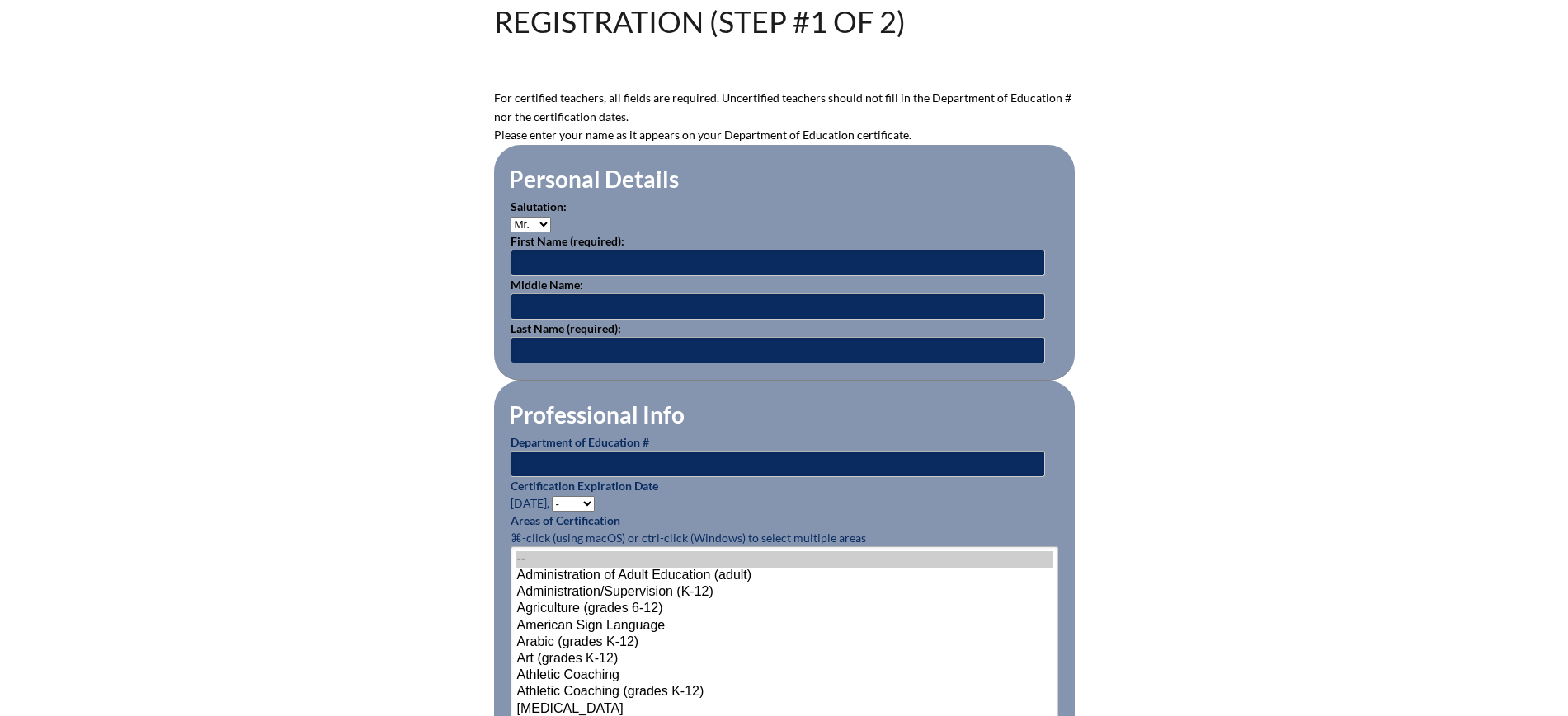
type input "[EMAIL_ADDRESS][DOMAIN_NAME]"
click at [595, 266] on input "text" at bounding box center [777, 263] width 534 height 27
type input "April"
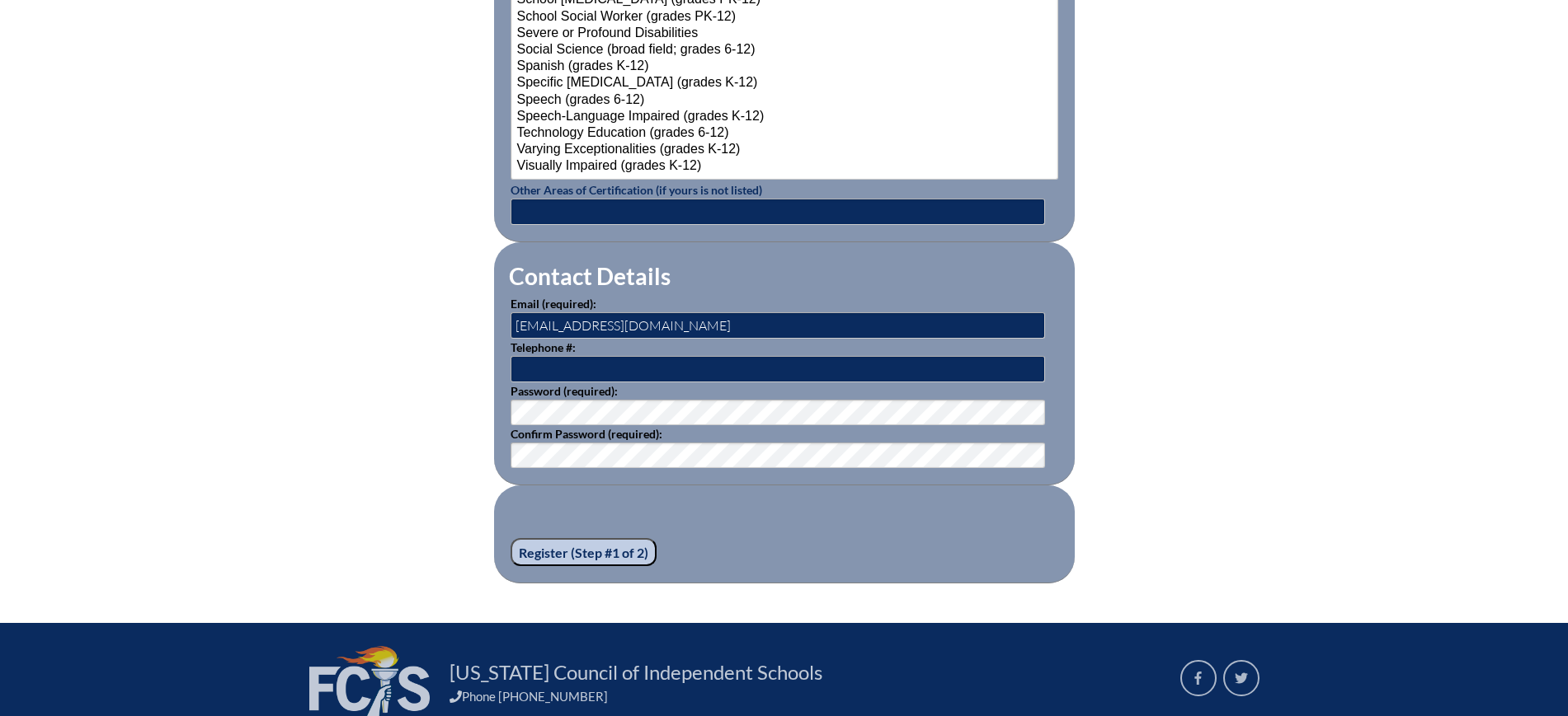
scroll to position [2308, 0]
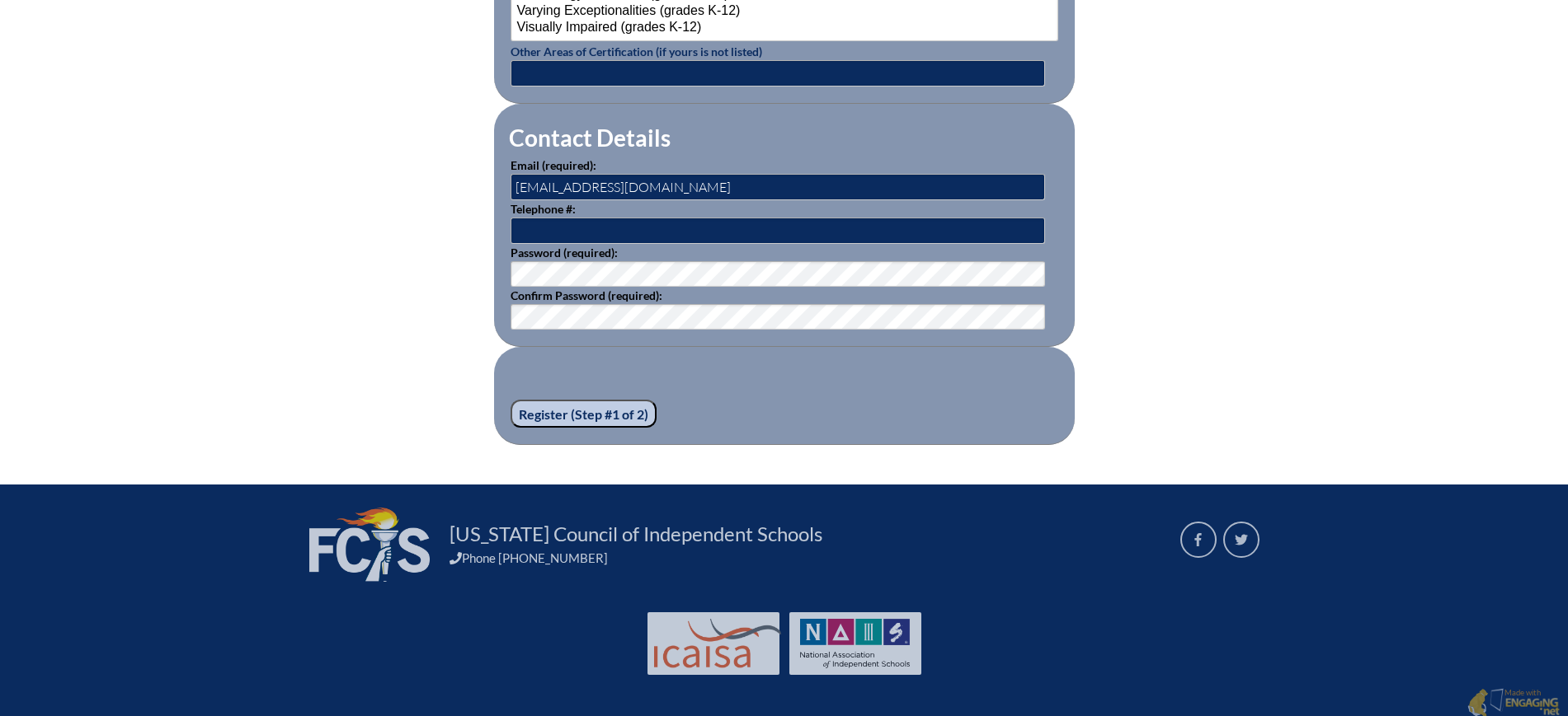
type input "[PERSON_NAME]"
drag, startPoint x: 682, startPoint y: 182, endPoint x: 432, endPoint y: 165, distance: 250.6
paste input "akellogg@stjohnseagle"
type input "akellogg@stjohnseagles.org"
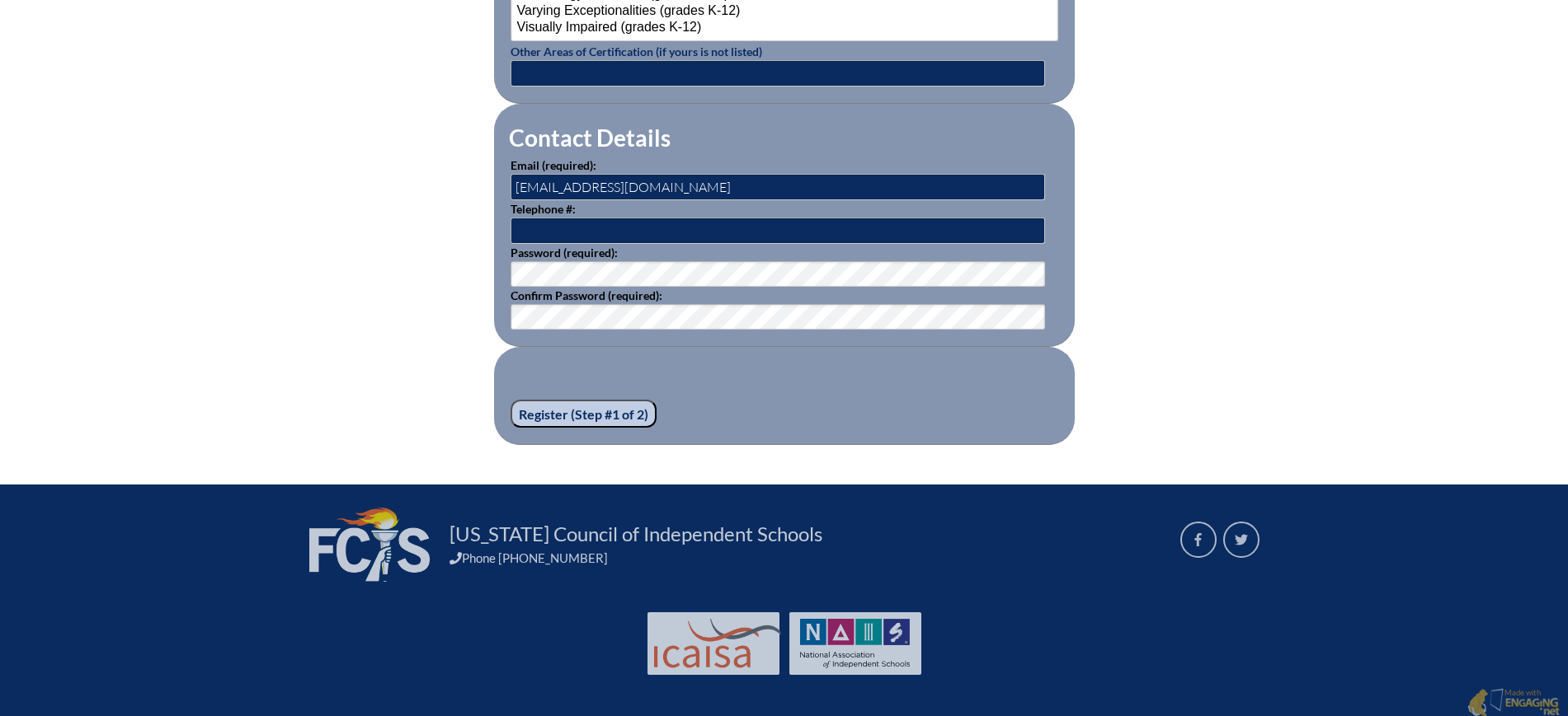
click at [564, 407] on input "Register (Step #1 of 2)" at bounding box center [583, 414] width 146 height 28
